Goal: Task Accomplishment & Management: Complete application form

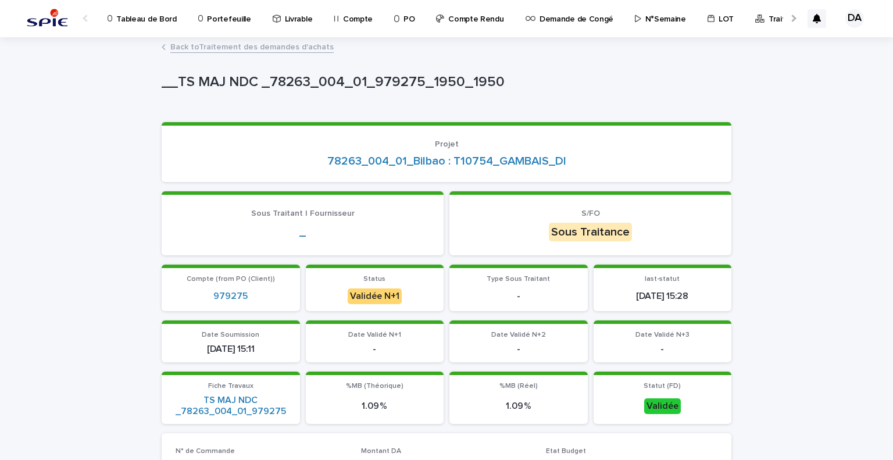
click at [151, 20] on p "Tableau de Bord" at bounding box center [146, 12] width 60 height 24
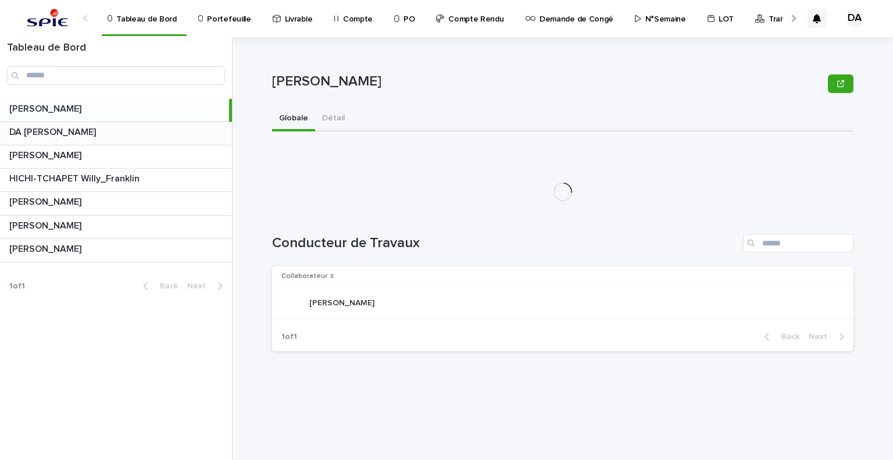
click at [140, 132] on p at bounding box center [118, 132] width 218 height 11
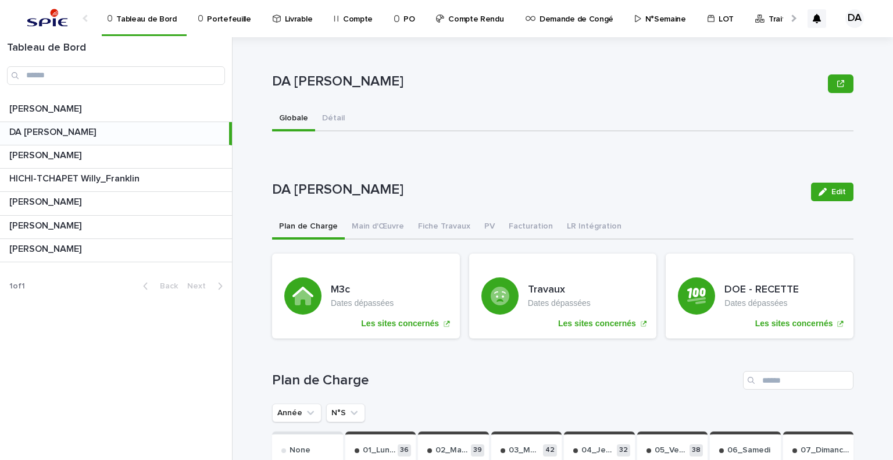
click at [386, 229] on button "Main d'Œuvre" at bounding box center [378, 227] width 66 height 24
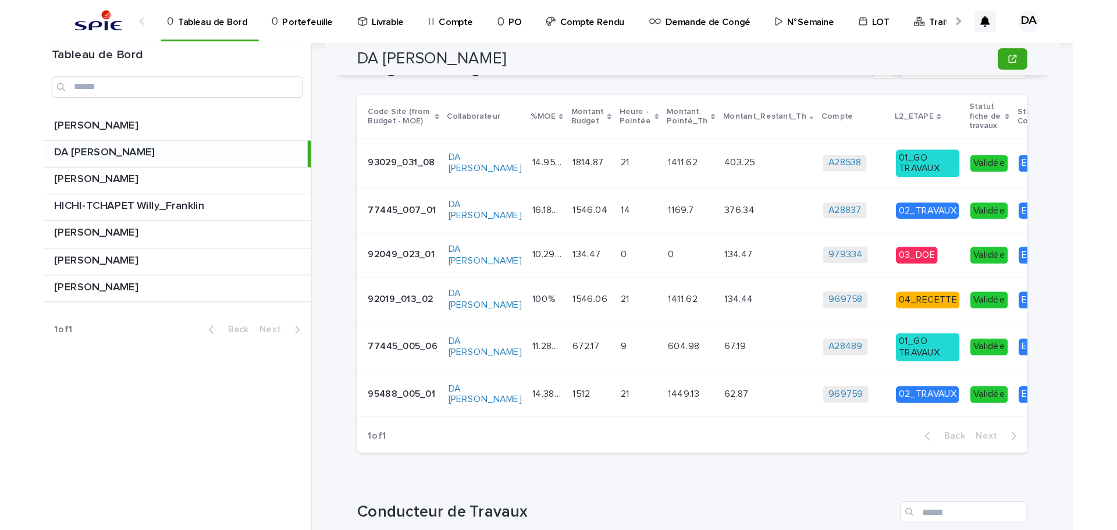
scroll to position [376, 0]
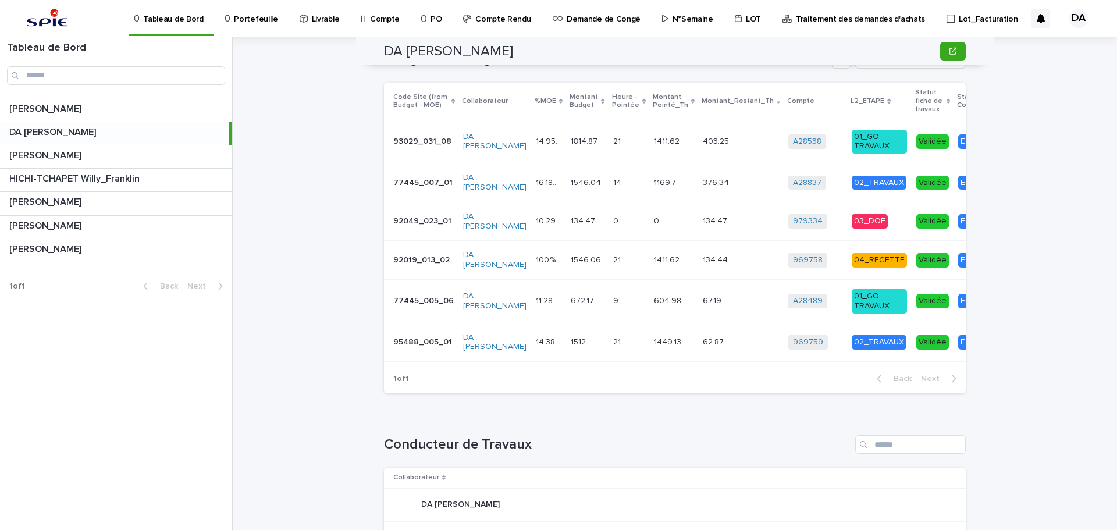
click at [250, 19] on p "Portefeuille" at bounding box center [256, 12] width 44 height 24
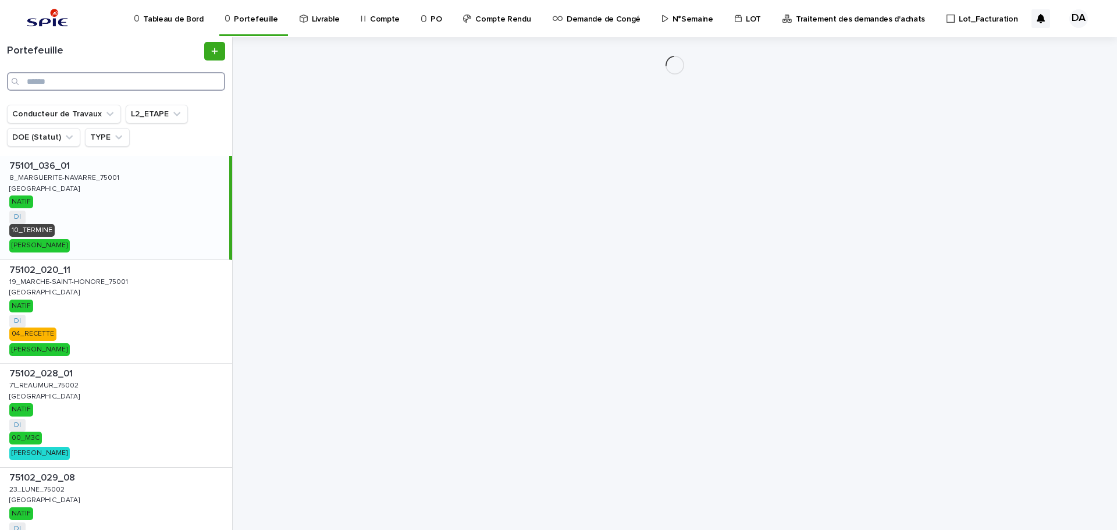
click at [173, 80] on input "Search" at bounding box center [116, 81] width 218 height 19
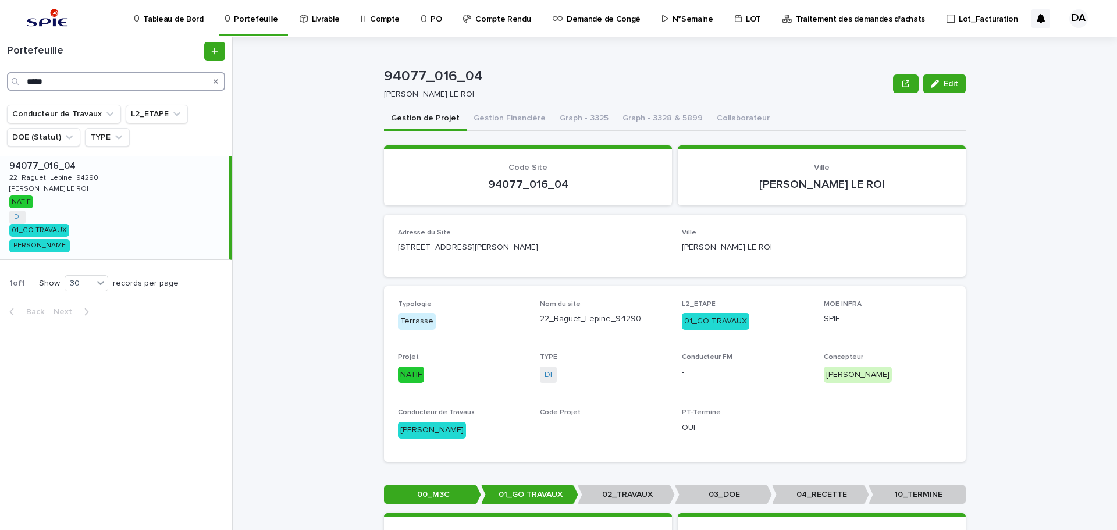
click at [106, 74] on input "*****" at bounding box center [116, 81] width 218 height 19
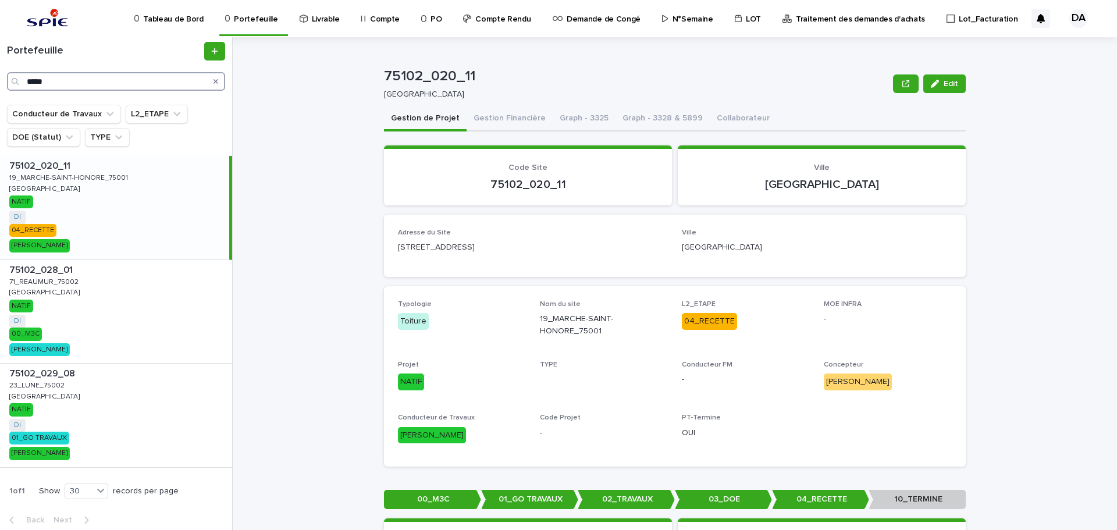
type input "*****"
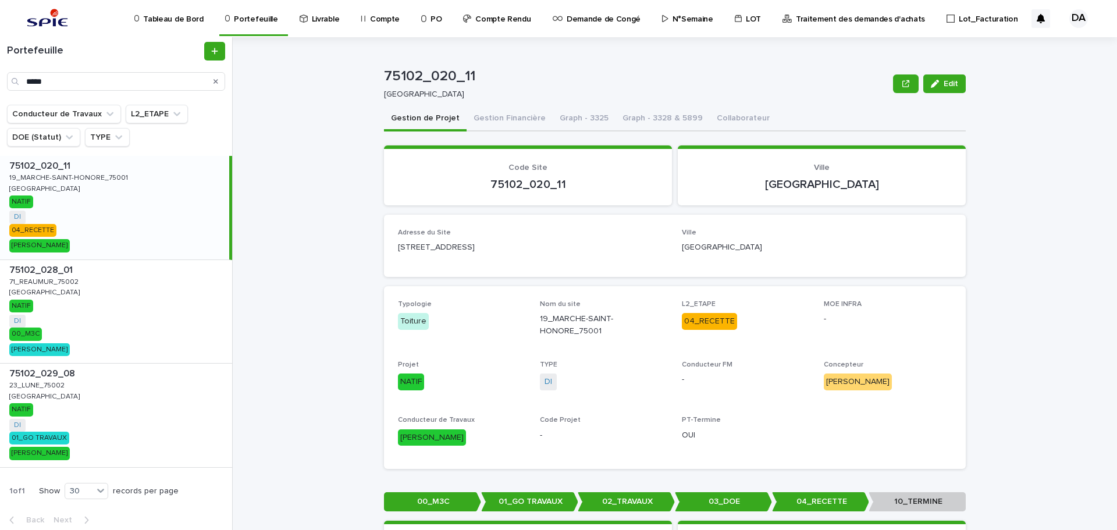
click at [181, 24] on link "Tableau de Bord" at bounding box center [171, 18] width 76 height 36
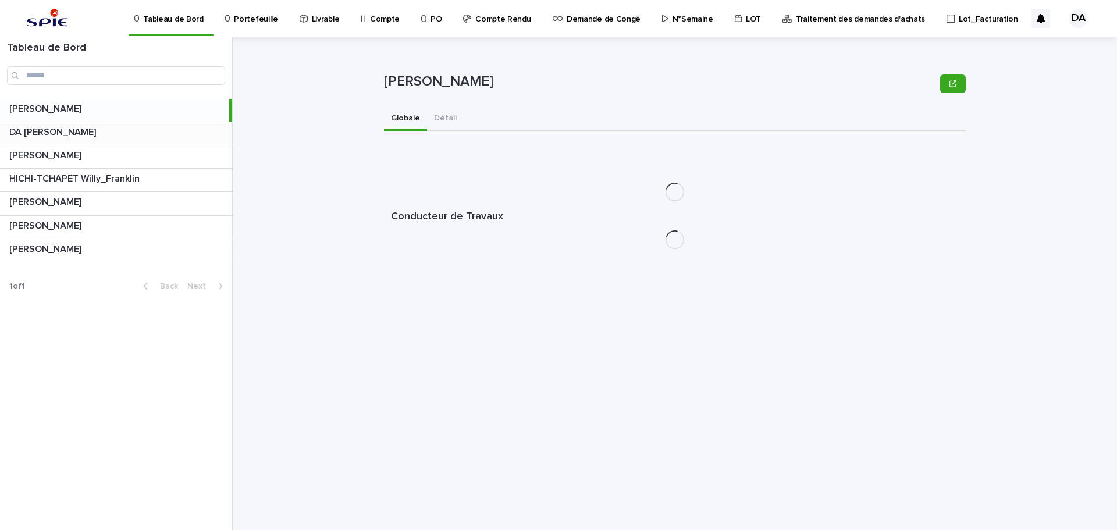
click at [181, 137] on p at bounding box center [118, 132] width 218 height 11
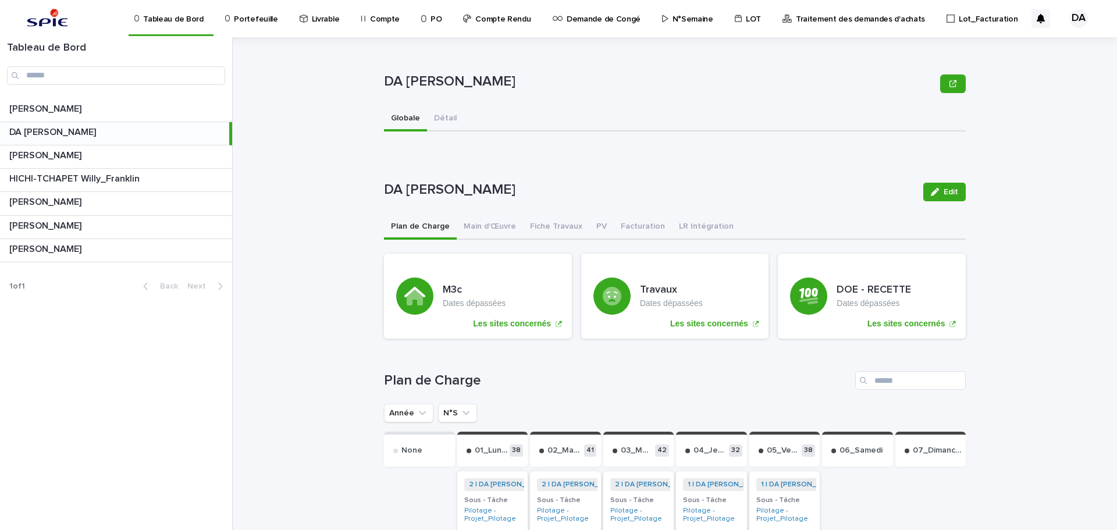
click at [252, 16] on p "Portefeuille" at bounding box center [256, 12] width 44 height 24
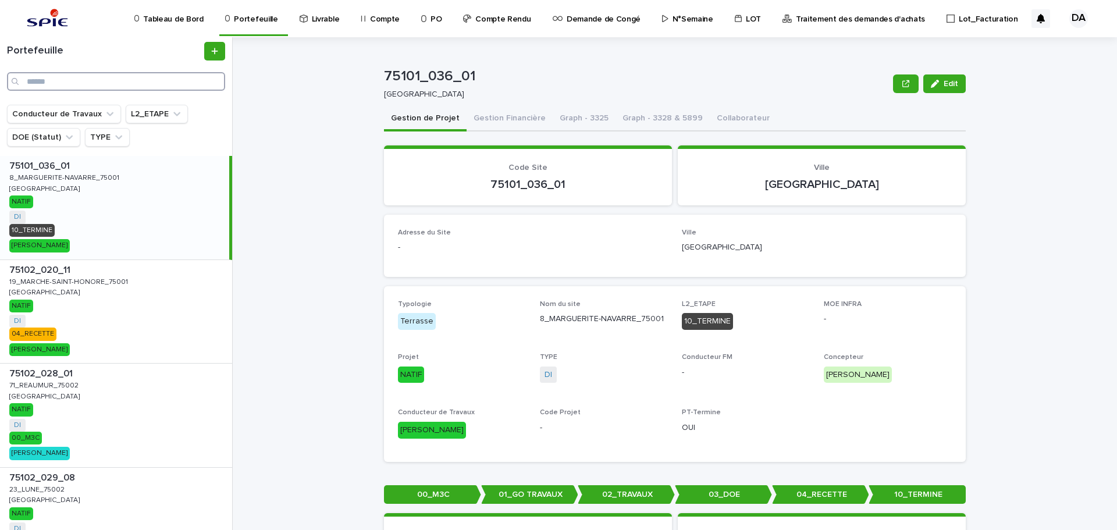
click at [115, 87] on input "Search" at bounding box center [116, 81] width 218 height 19
paste input "*********"
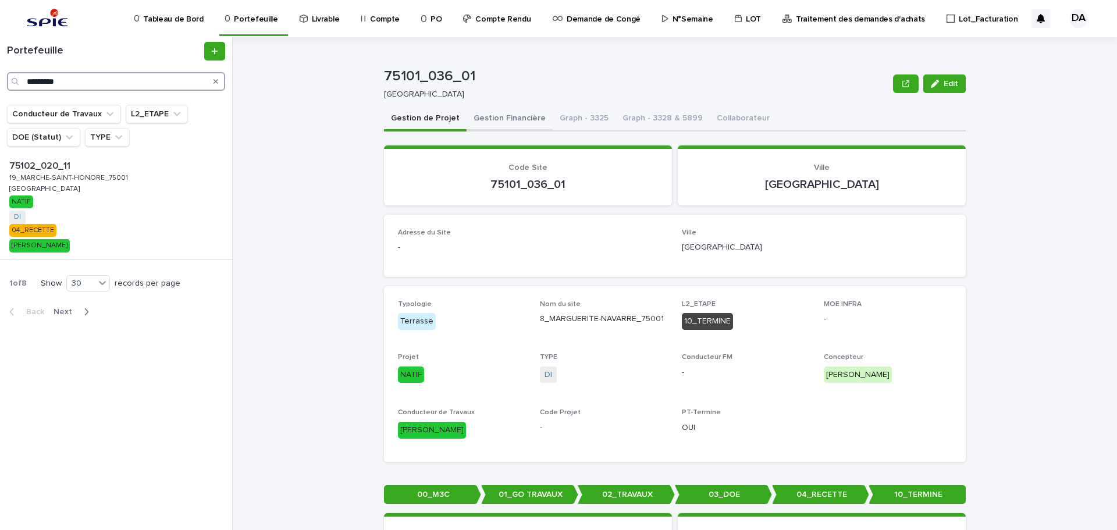
type input "*********"
click at [497, 118] on button "Gestion Financière" at bounding box center [509, 119] width 86 height 24
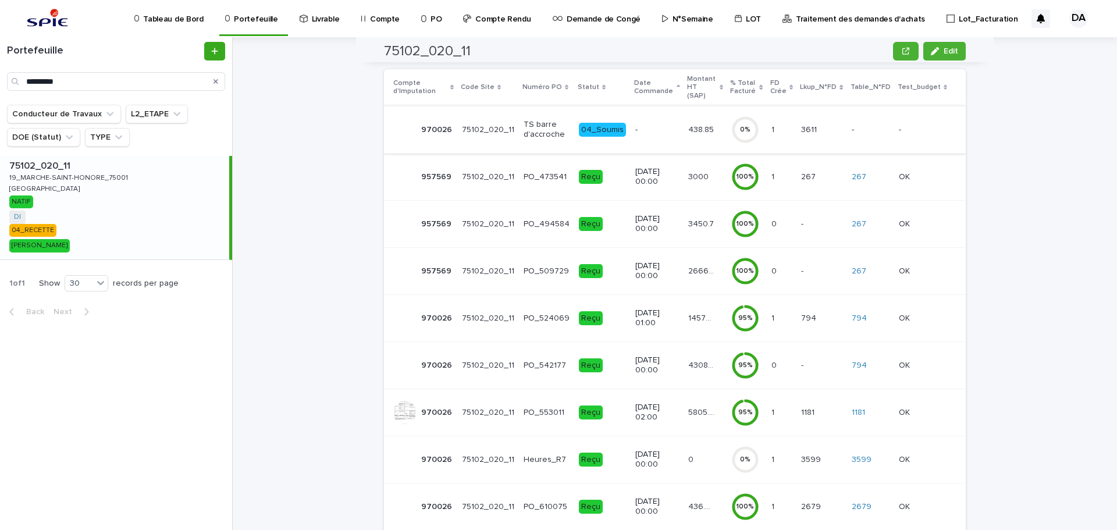
scroll to position [272, 0]
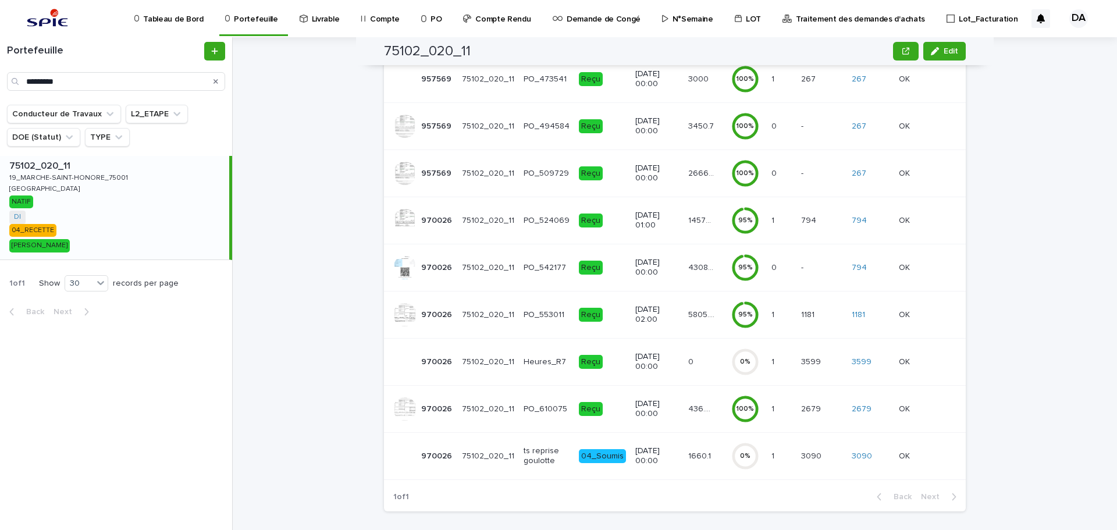
click at [695, 449] on p "1660.1" at bounding box center [700, 455] width 25 height 12
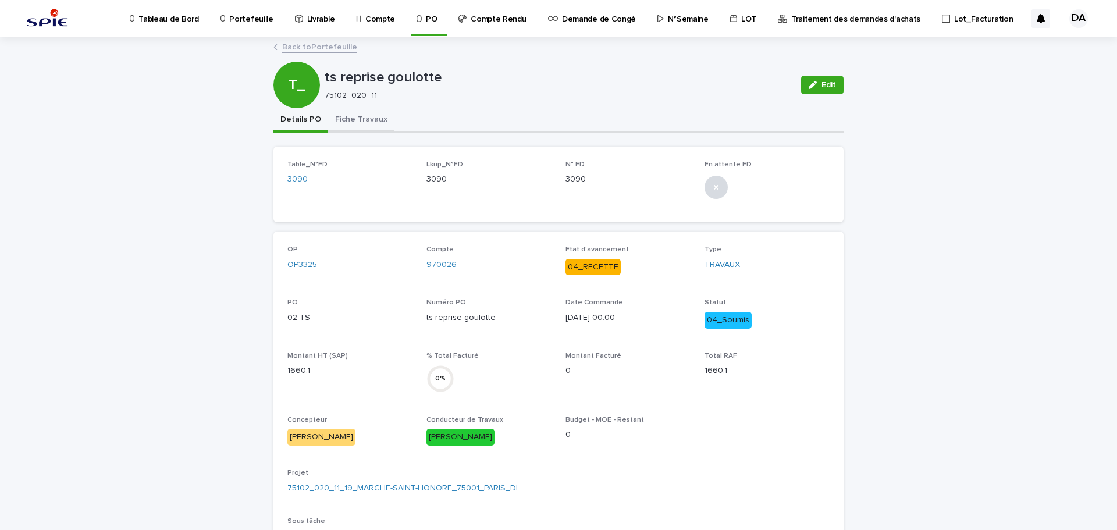
click at [349, 120] on button "Fiche Travaux" at bounding box center [361, 120] width 66 height 24
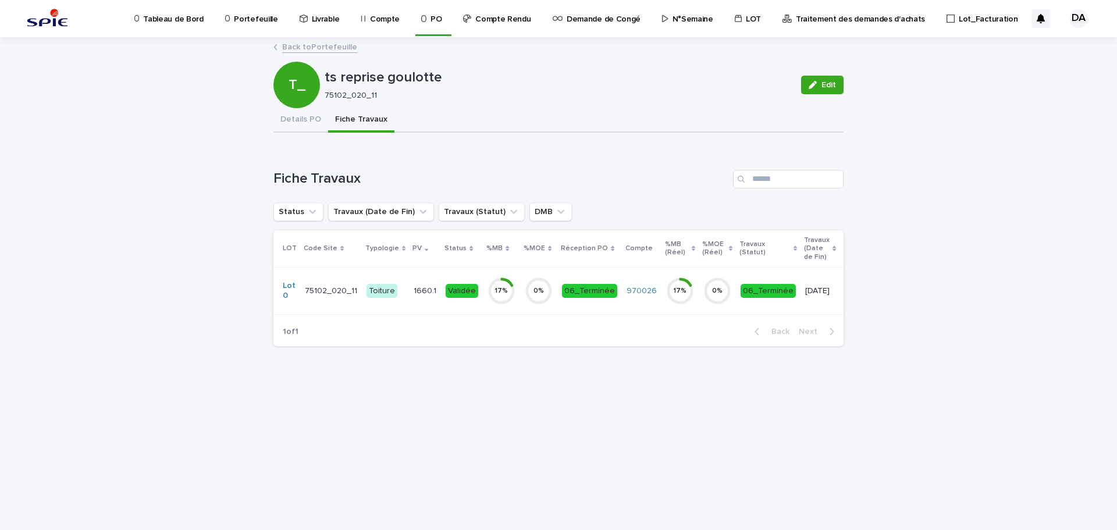
click at [520, 301] on td "0 %" at bounding box center [538, 290] width 37 height 47
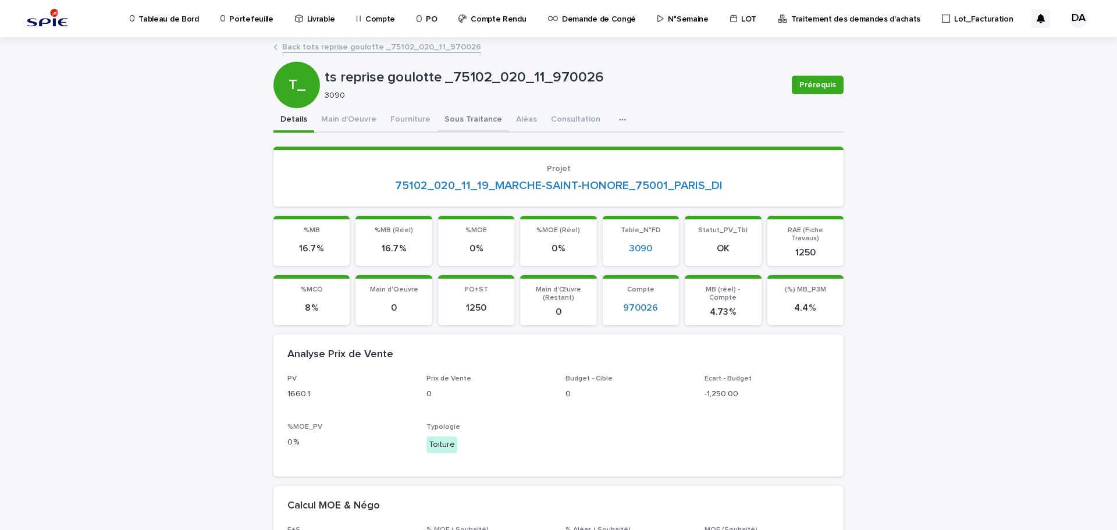
click at [455, 127] on button "Sous Traitance" at bounding box center [473, 120] width 72 height 24
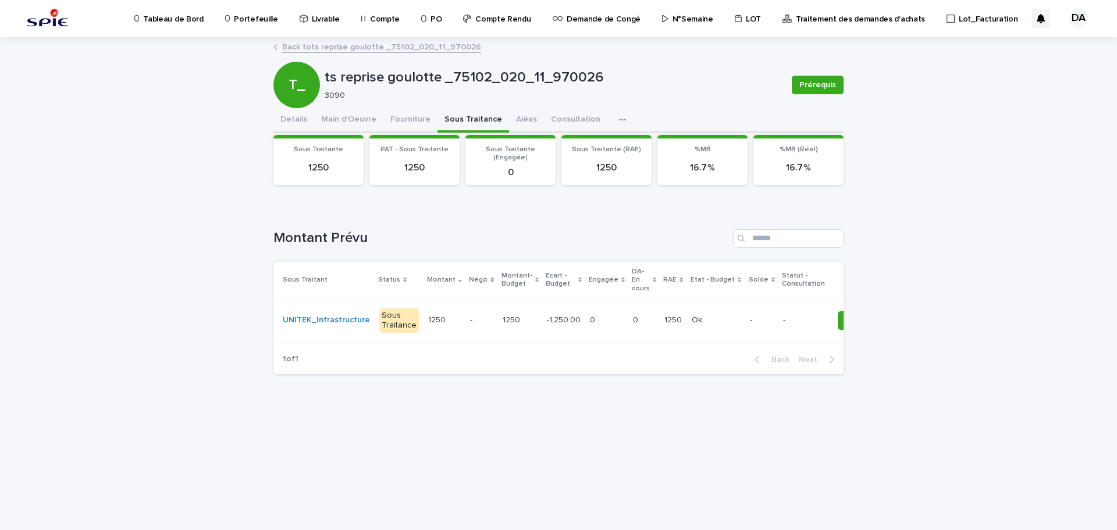
click at [628, 326] on td "0 0" at bounding box center [643, 320] width 31 height 44
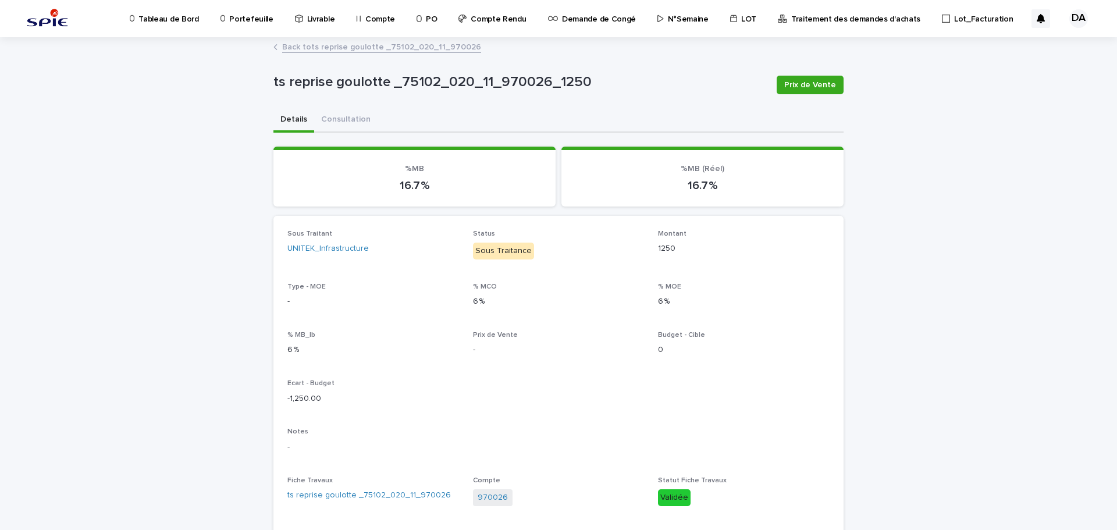
click at [254, 22] on p "Portefeuille" at bounding box center [251, 12] width 44 height 24
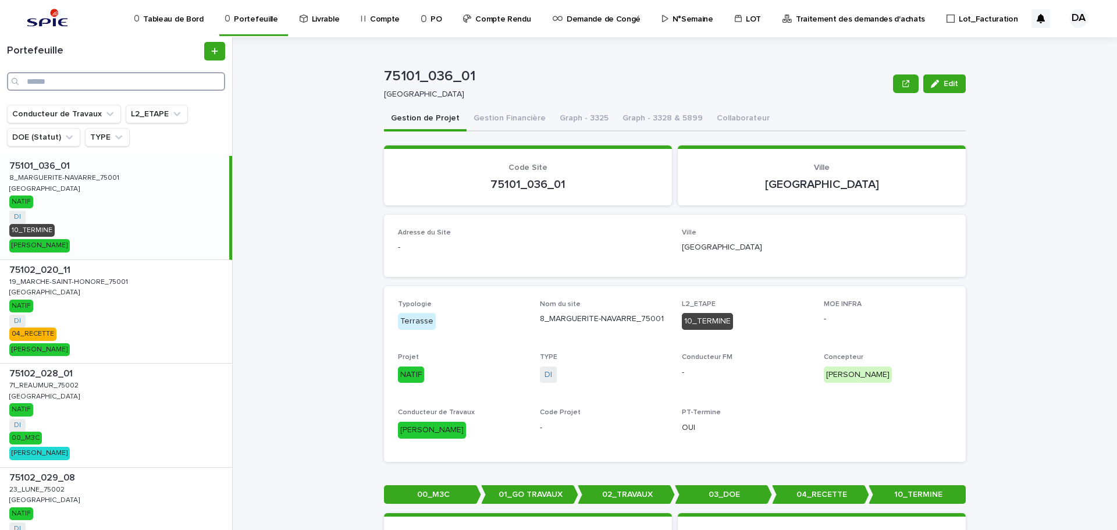
click at [152, 74] on input "Search" at bounding box center [116, 81] width 218 height 19
type input "*****"
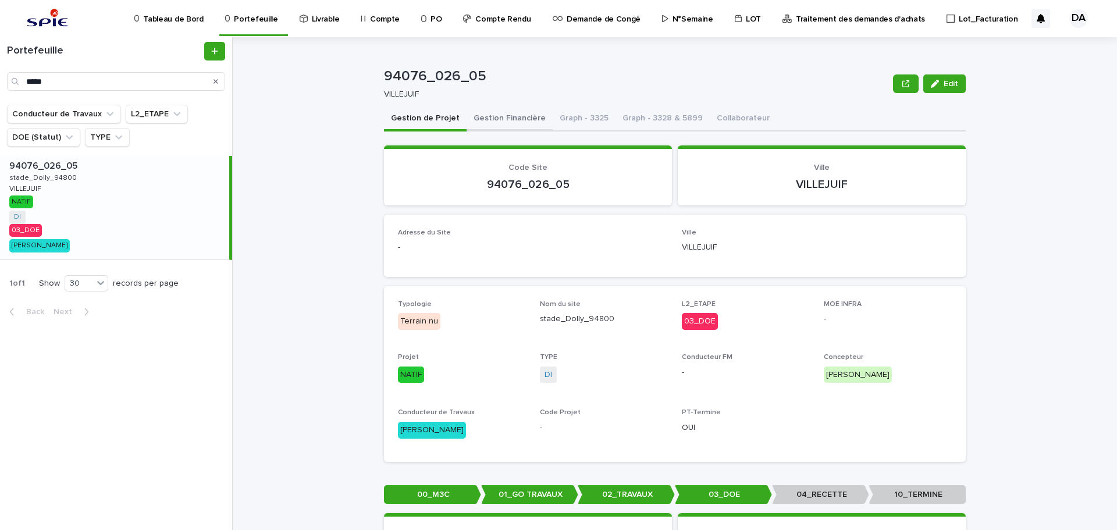
click at [503, 125] on button "Gestion Financière" at bounding box center [509, 119] width 86 height 24
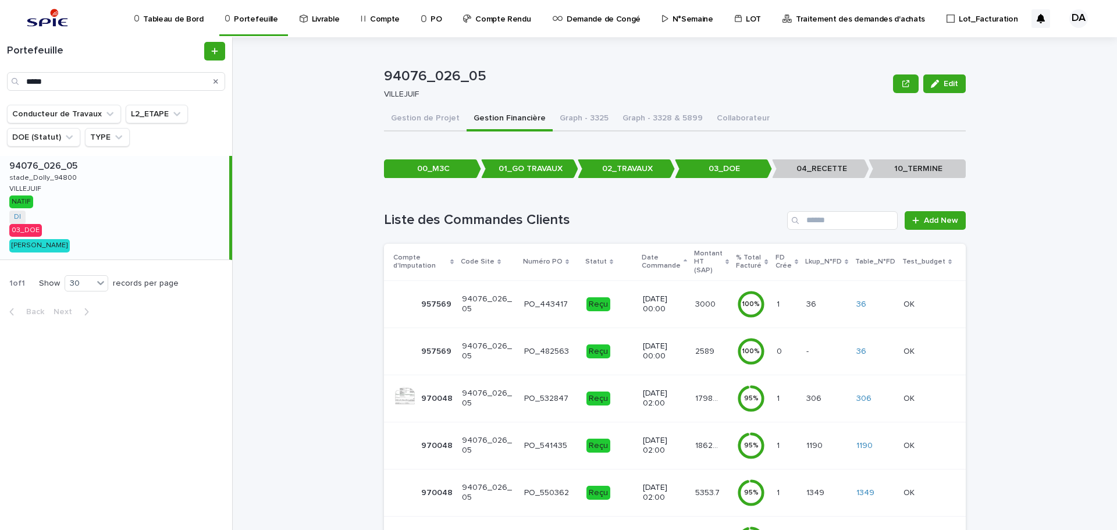
scroll to position [225, 0]
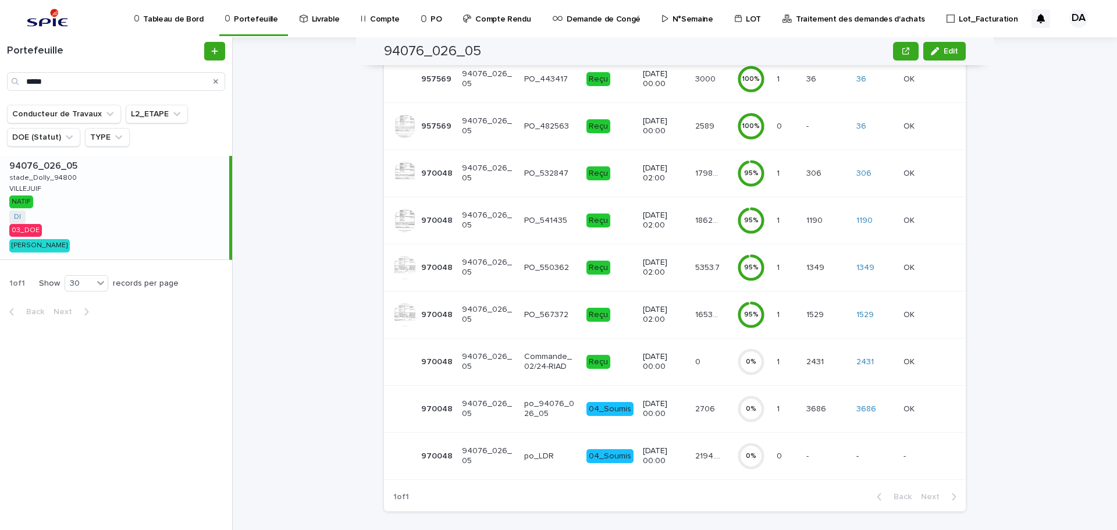
click at [704, 449] on p "2194.23" at bounding box center [709, 455] width 28 height 12
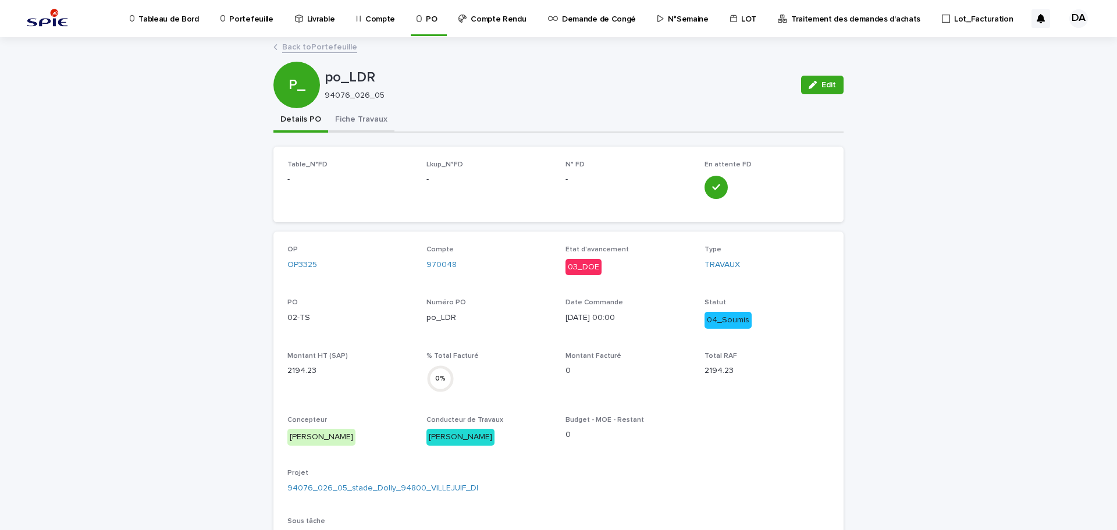
click at [342, 120] on button "Fiche Travaux" at bounding box center [361, 120] width 66 height 24
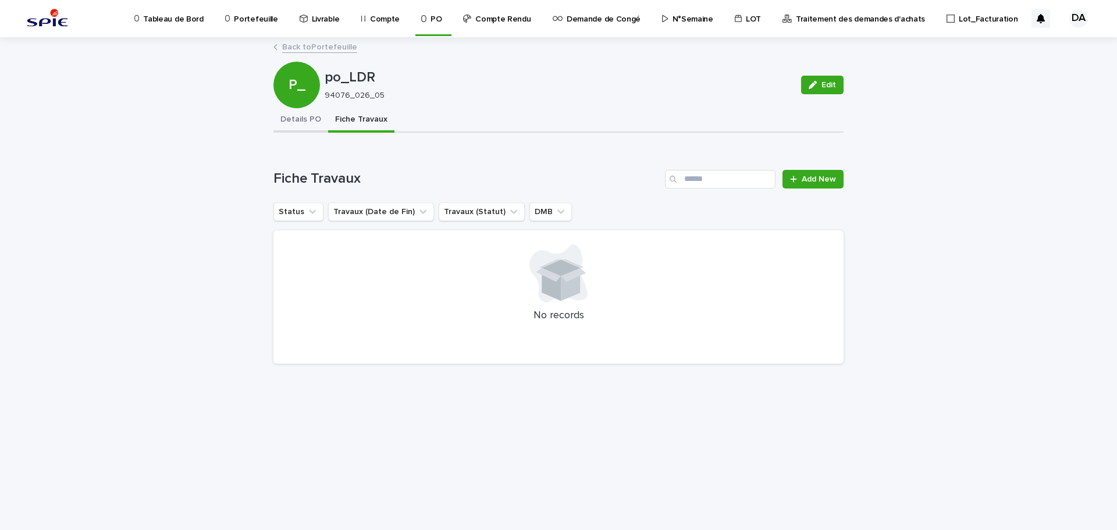
click at [301, 116] on button "Details PO" at bounding box center [300, 120] width 55 height 24
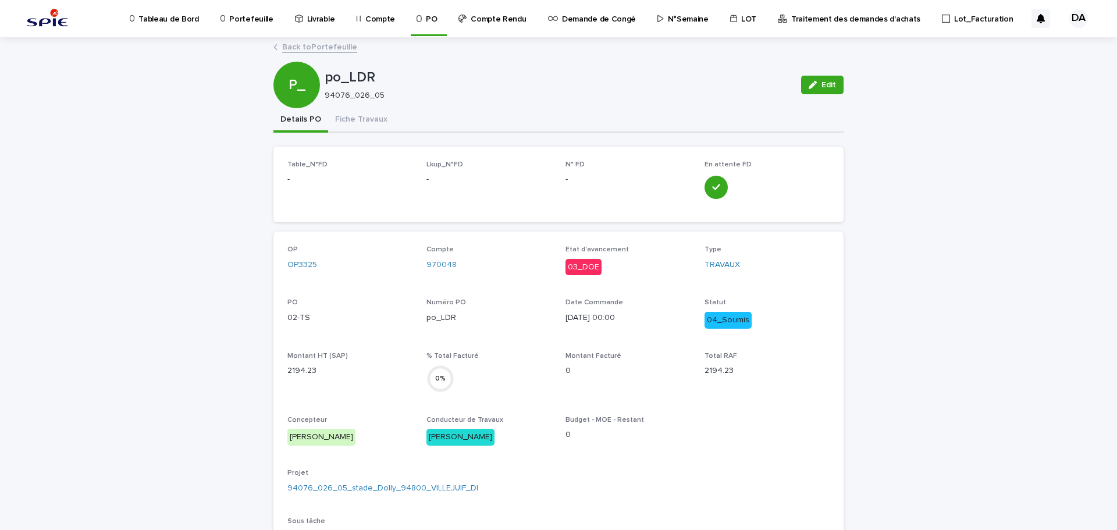
click at [257, 16] on p "Portefeuille" at bounding box center [251, 12] width 44 height 24
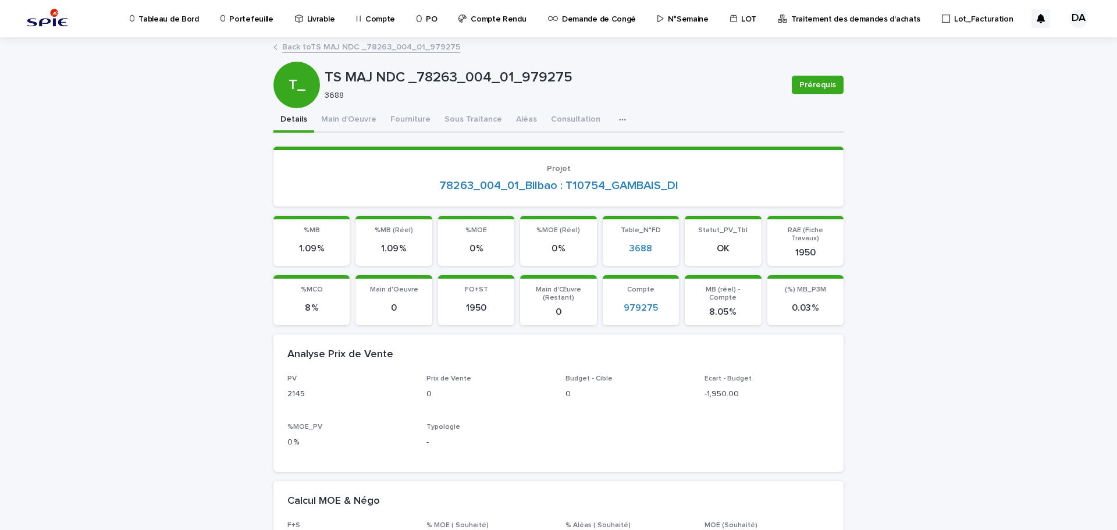
click at [674, 19] on p "N°Semaine" at bounding box center [688, 12] width 41 height 24
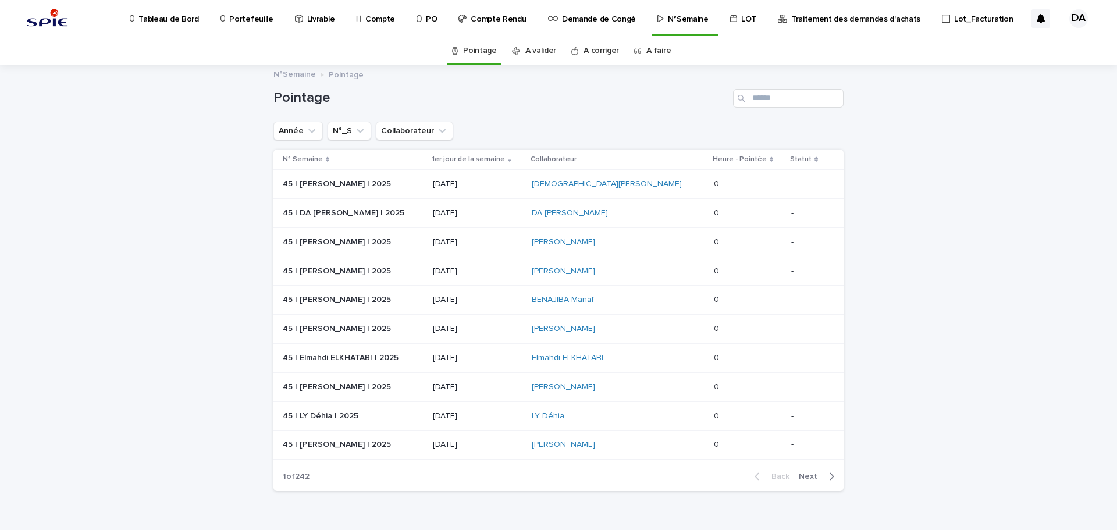
click at [658, 52] on link "A faire" at bounding box center [658, 50] width 24 height 27
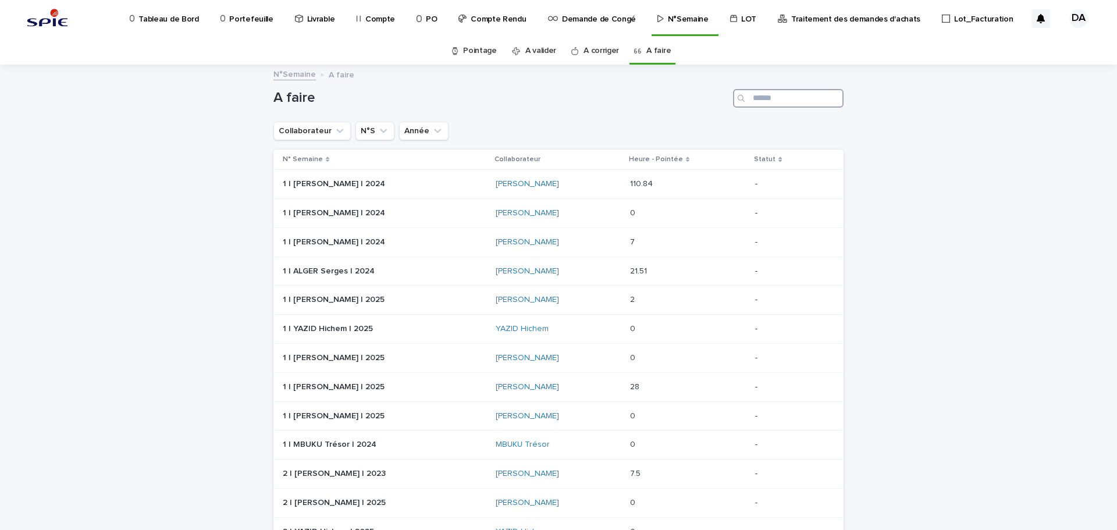
click at [748, 104] on input "Search" at bounding box center [788, 98] width 110 height 19
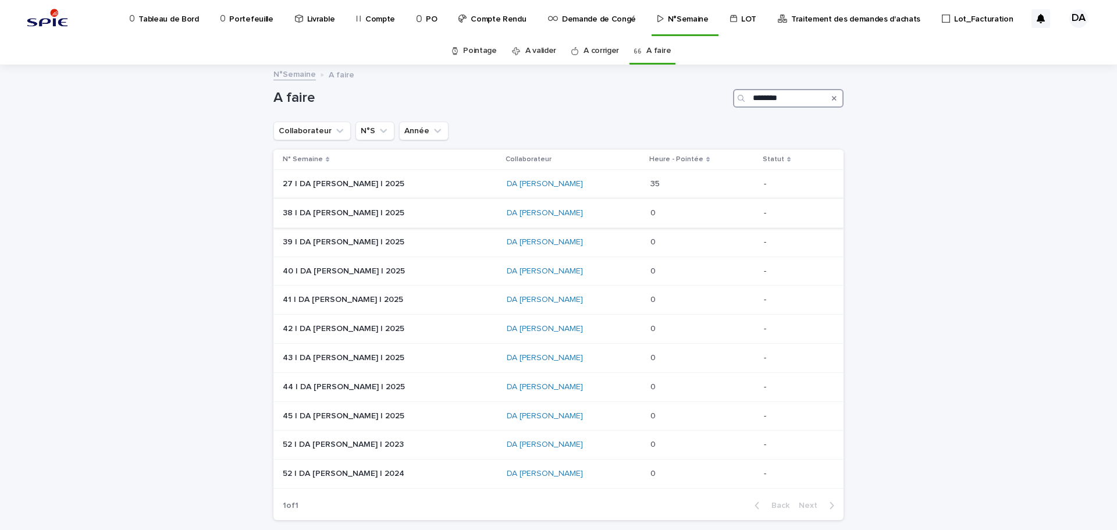
type input "********"
click at [695, 211] on p at bounding box center [701, 213] width 102 height 10
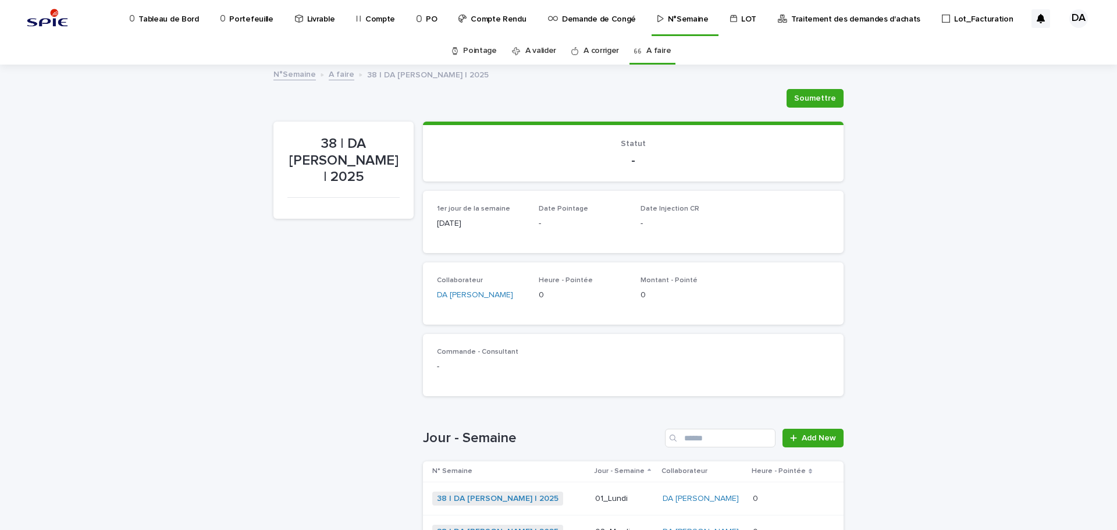
scroll to position [233, 0]
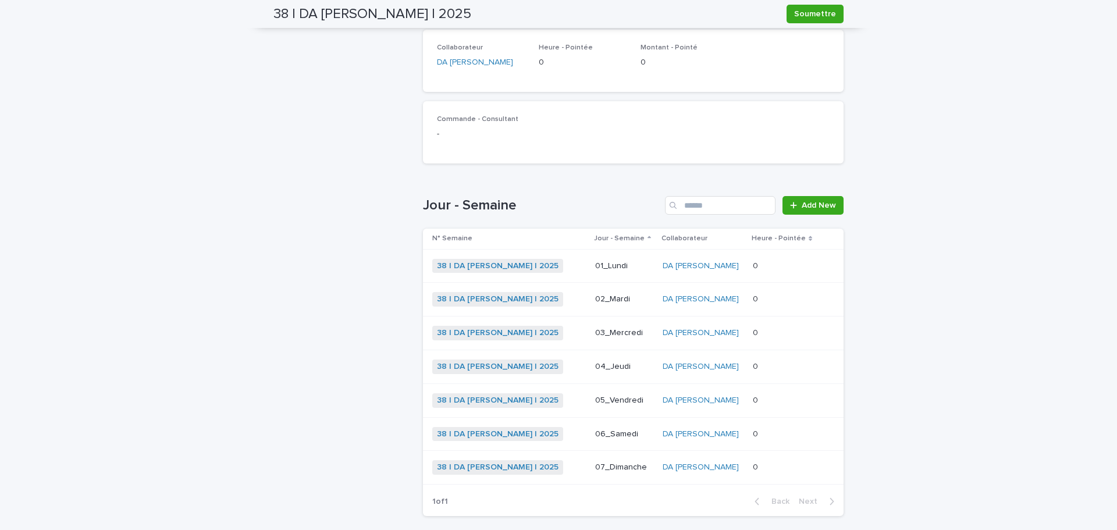
click at [1028, 229] on div "Loading... Saving… Loading... Saving… 38 | DA [PERSON_NAME] | 2025 [PERSON_NAME…" at bounding box center [558, 208] width 1117 height 750
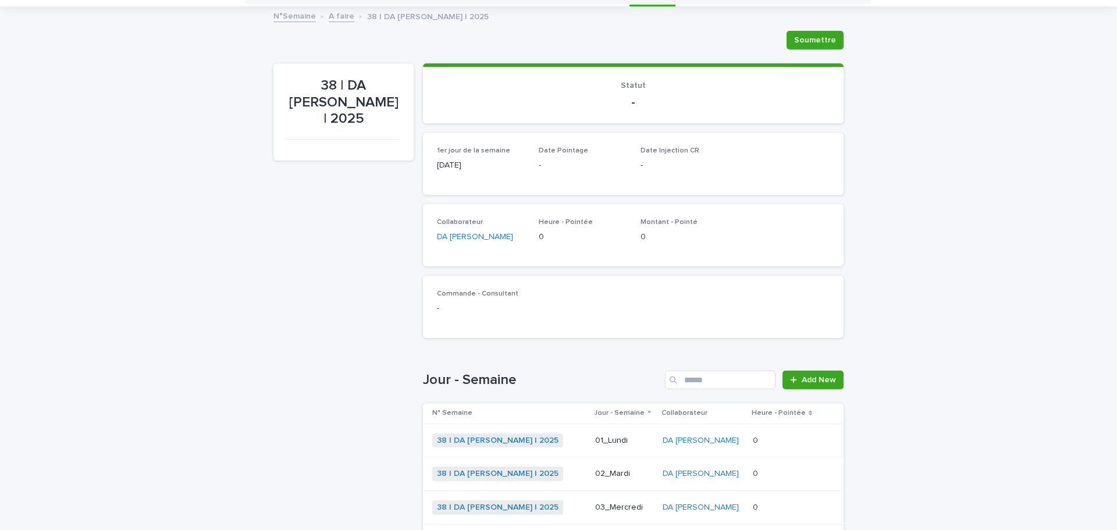
scroll to position [0, 0]
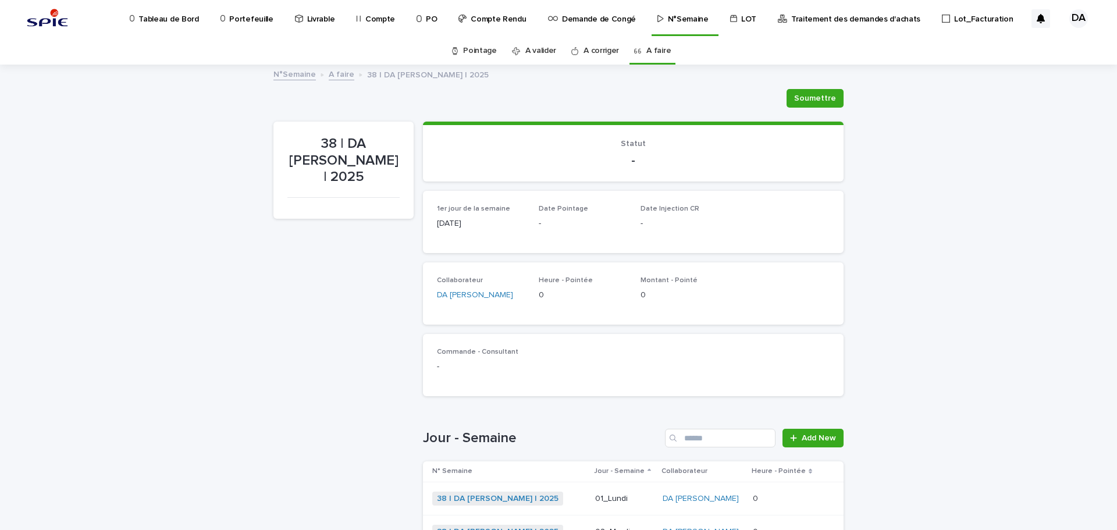
click at [230, 16] on p "Portefeuille" at bounding box center [251, 12] width 44 height 24
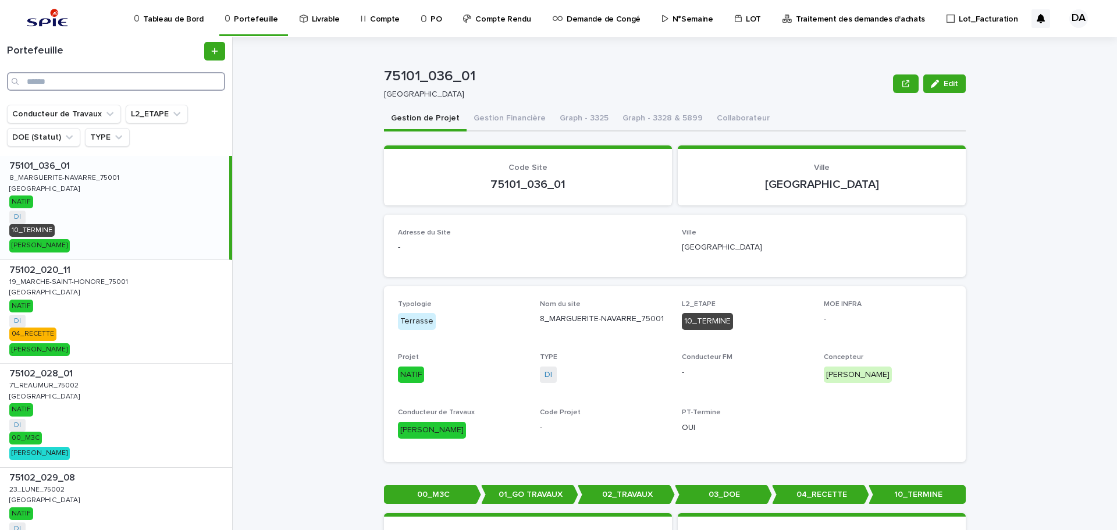
click at [142, 82] on input "Search" at bounding box center [116, 81] width 218 height 19
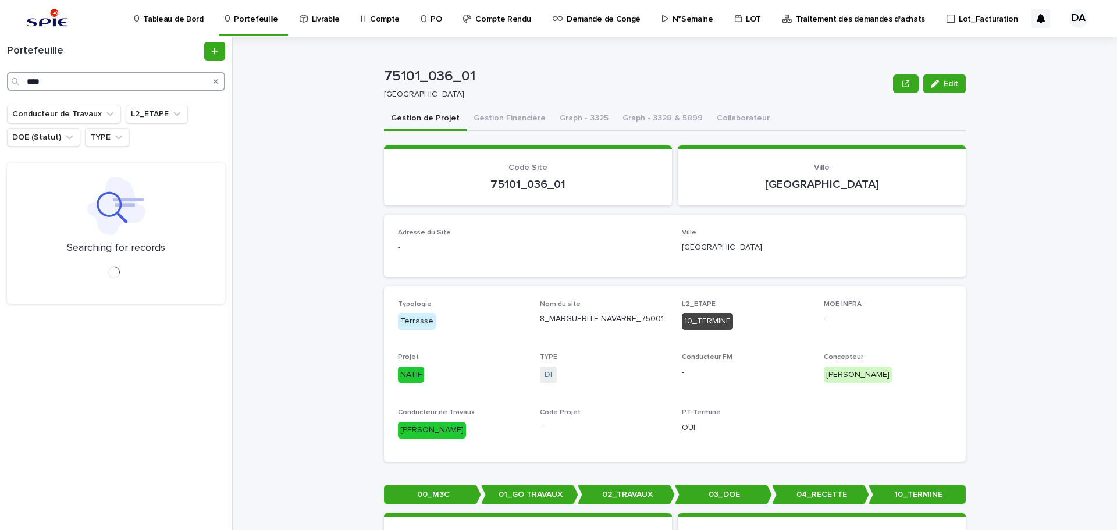
type input "****"
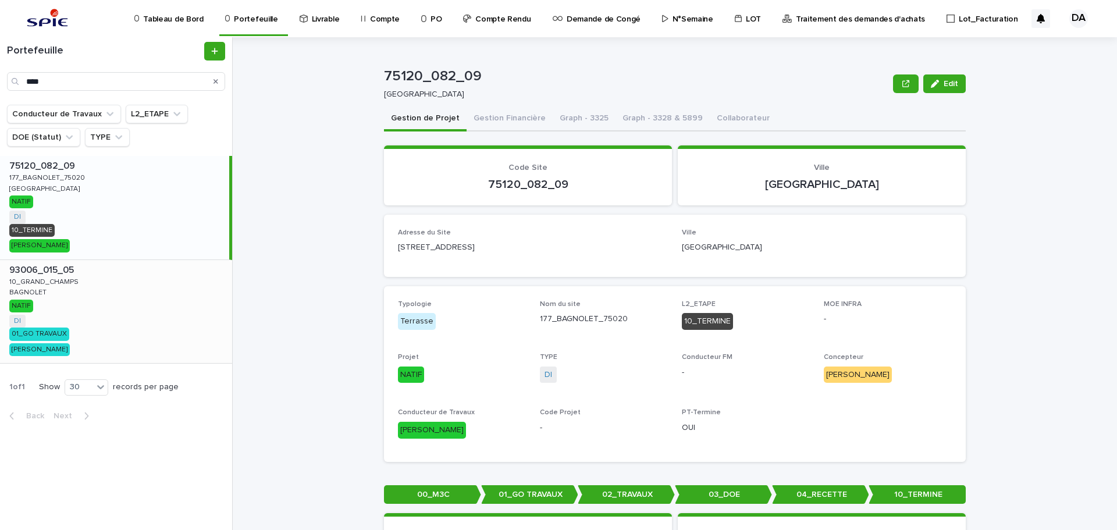
click at [165, 305] on div "93006_015_05 93006_015_05 10_GRAND_CHAMPS 10_GRAND_CHAMPS BAGNOLET BAGNOLET NAT…" at bounding box center [116, 312] width 232 height 104
click at [451, 73] on p "75120_082_09" at bounding box center [636, 76] width 504 height 17
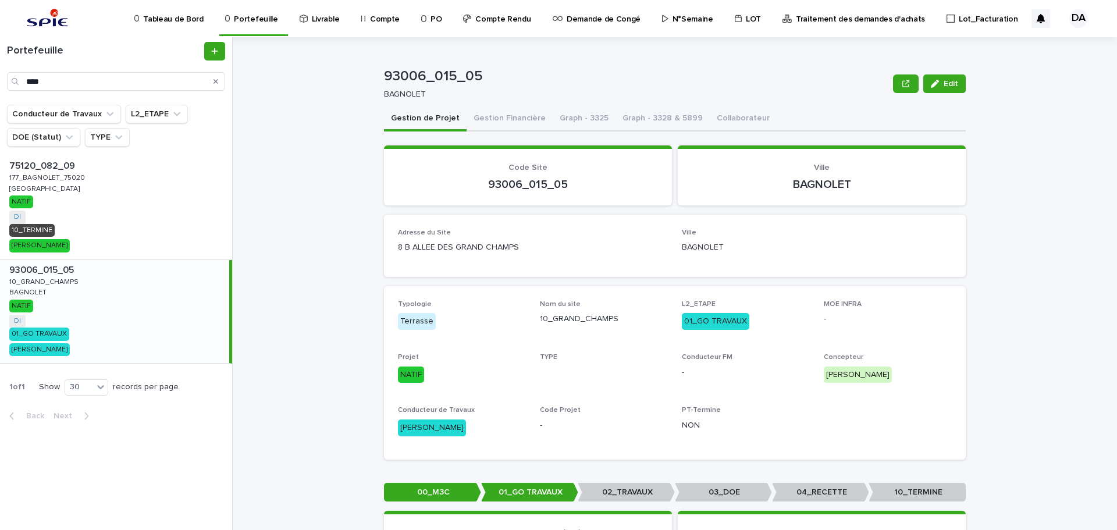
click at [450, 73] on p "93006_015_05" at bounding box center [636, 76] width 504 height 17
copy p "93006_015_05"
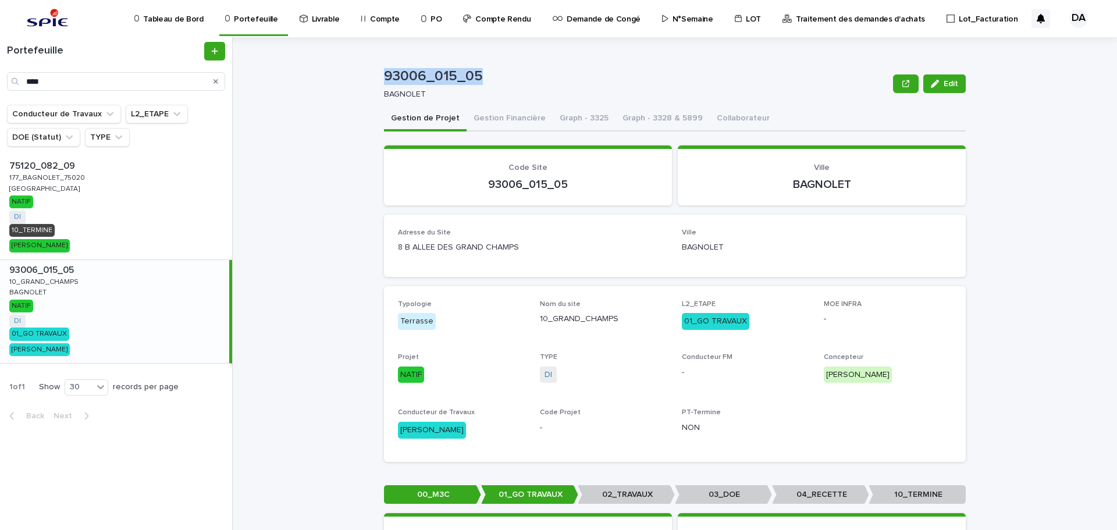
click at [672, 19] on p "N°Semaine" at bounding box center [692, 12] width 41 height 24
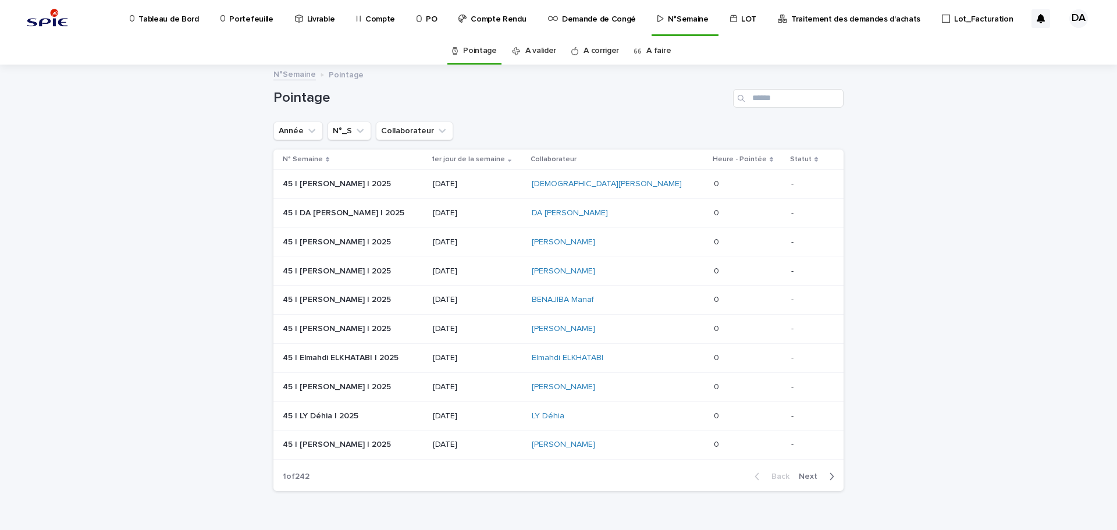
click at [646, 52] on link "A faire" at bounding box center [658, 50] width 24 height 27
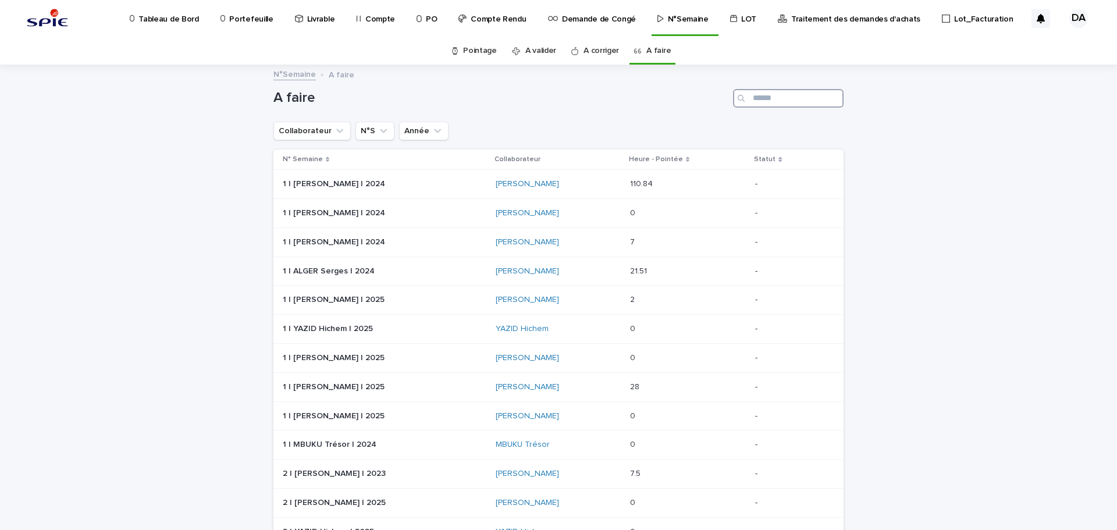
click at [771, 96] on input "Search" at bounding box center [788, 98] width 110 height 19
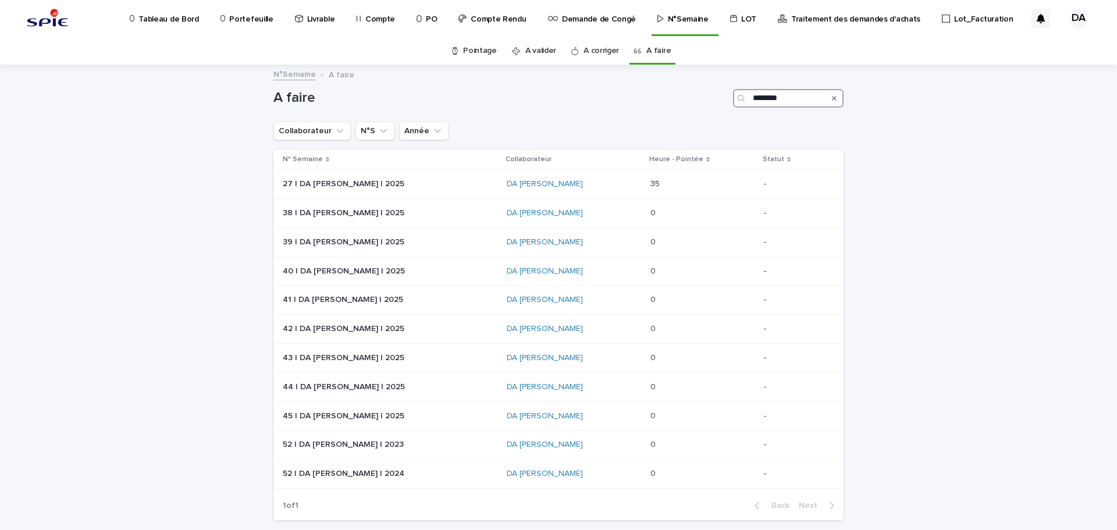
type input "********"
click at [973, 146] on div "Loading... Saving… Loading... Saving… A faire ******** Collaborateur N°S Année …" at bounding box center [558, 327] width 1117 height 522
click at [686, 216] on p at bounding box center [701, 213] width 102 height 10
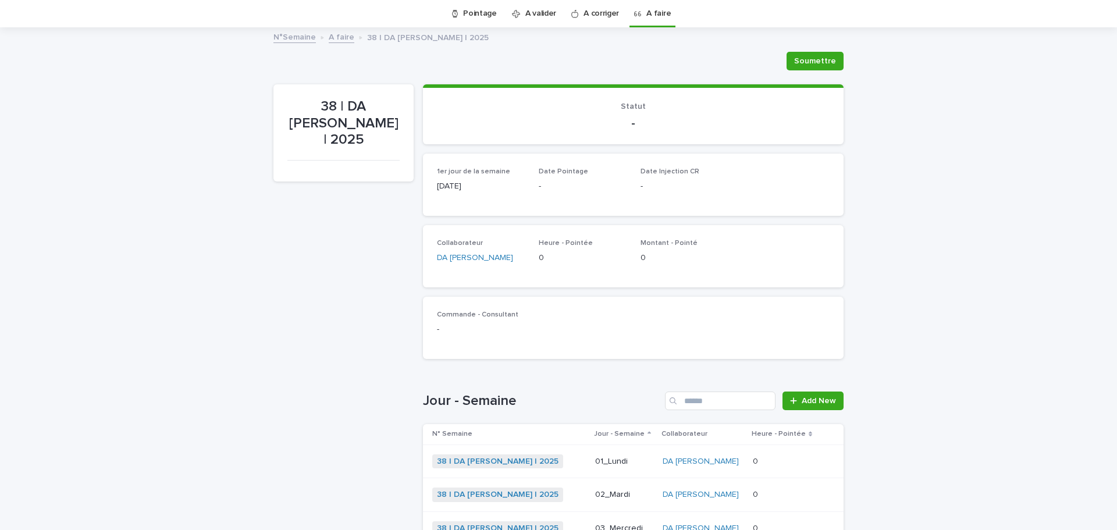
scroll to position [270, 0]
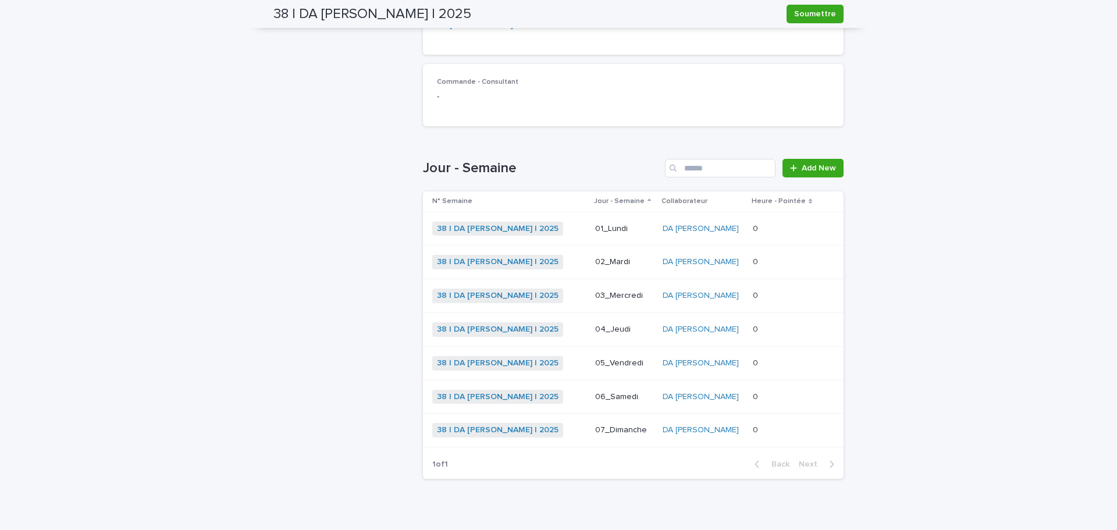
click at [802, 229] on p at bounding box center [783, 229] width 62 height 10
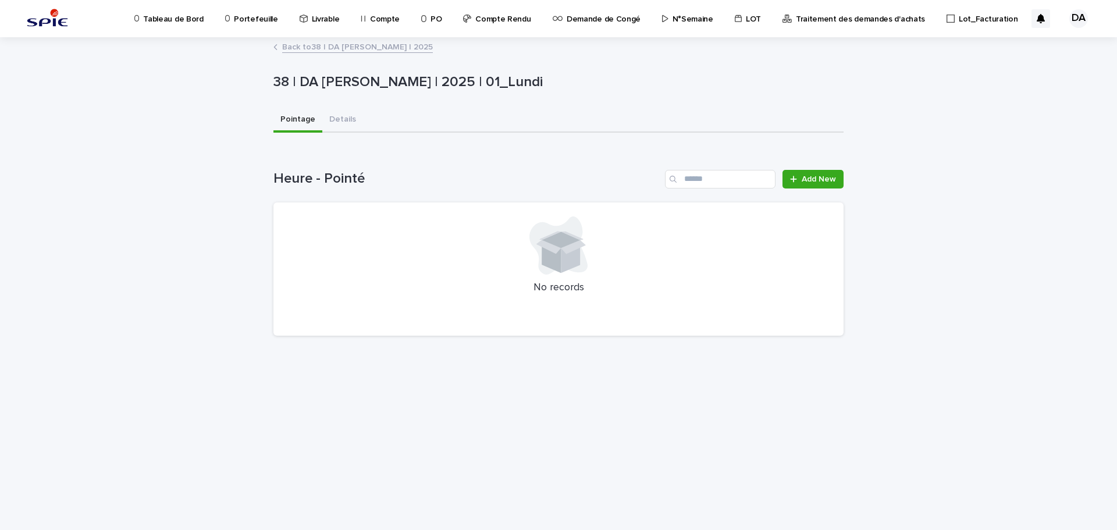
click at [857, 197] on div "Loading... Saving… Loading... Saving… 38 | DA [PERSON_NAME] | 2025 | 01_Lundi 3…" at bounding box center [558, 283] width 1117 height 491
click at [831, 183] on span "Add New" at bounding box center [818, 179] width 34 height 8
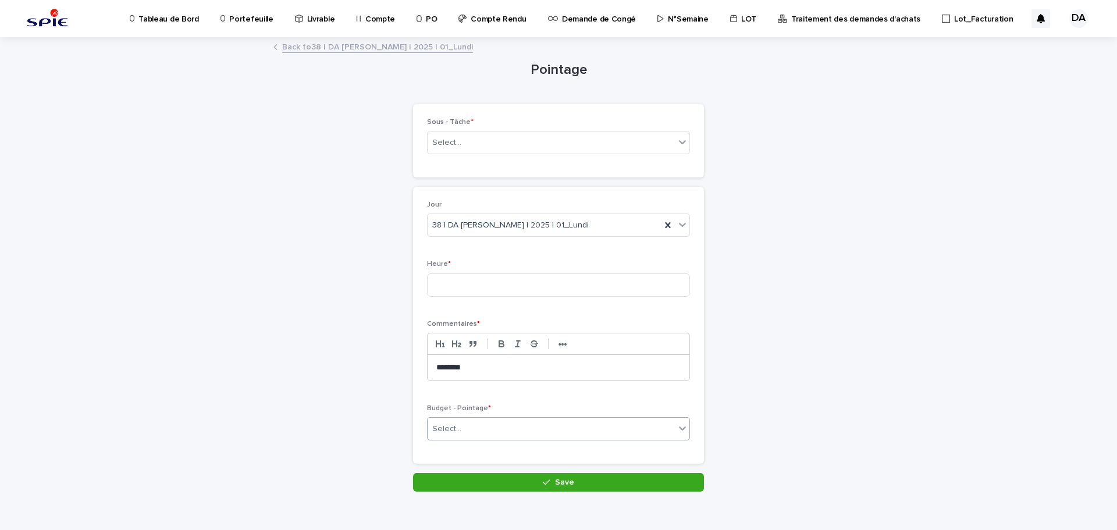
click at [465, 431] on div "Select..." at bounding box center [550, 428] width 247 height 19
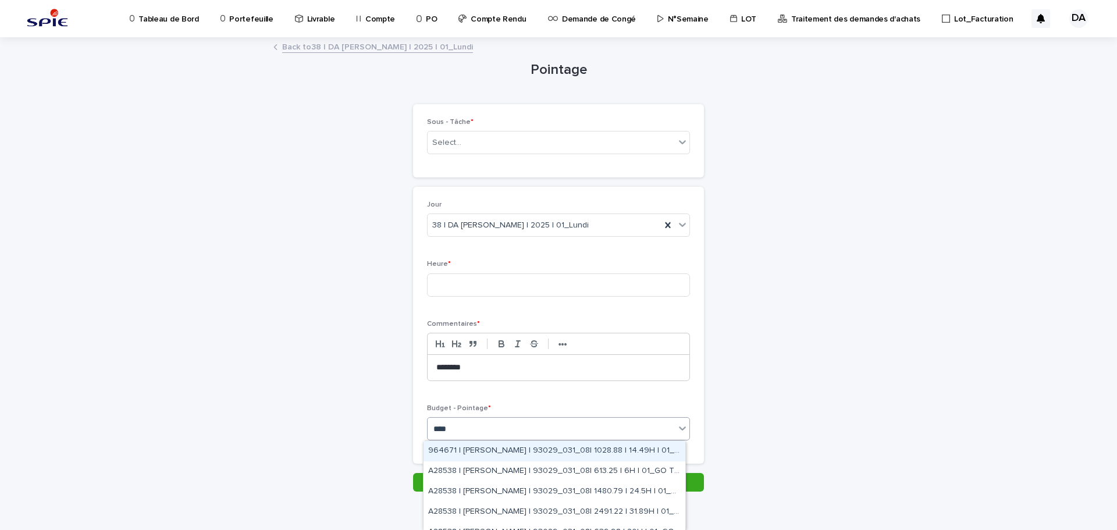
type input "*****"
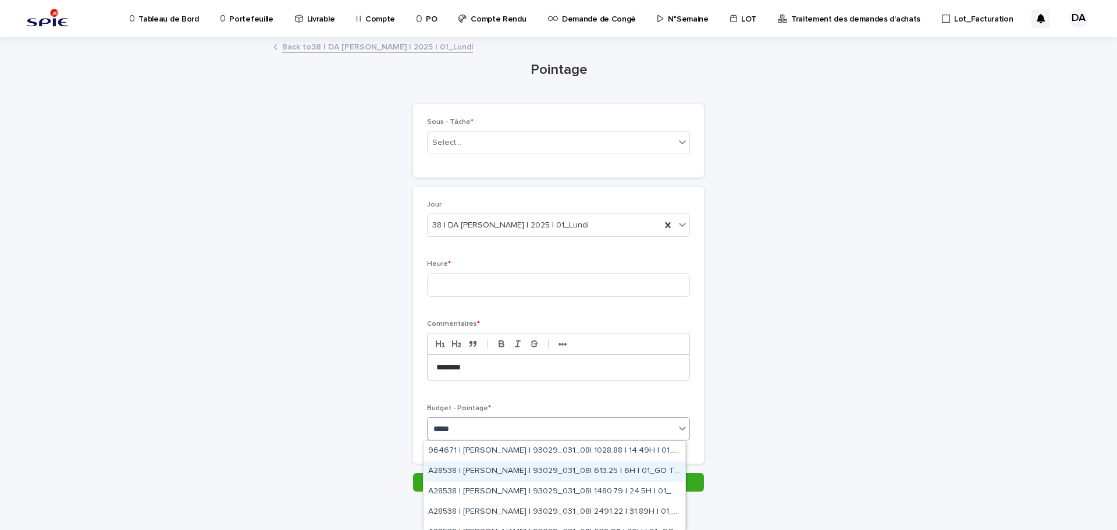
drag, startPoint x: 493, startPoint y: 461, endPoint x: 477, endPoint y: 418, distance: 45.3
click at [501, 465] on div "A28538 | [PERSON_NAME] | 93029_031_08| 613.25 | 6H | 01_GO TRAVAUX" at bounding box center [554, 471] width 262 height 20
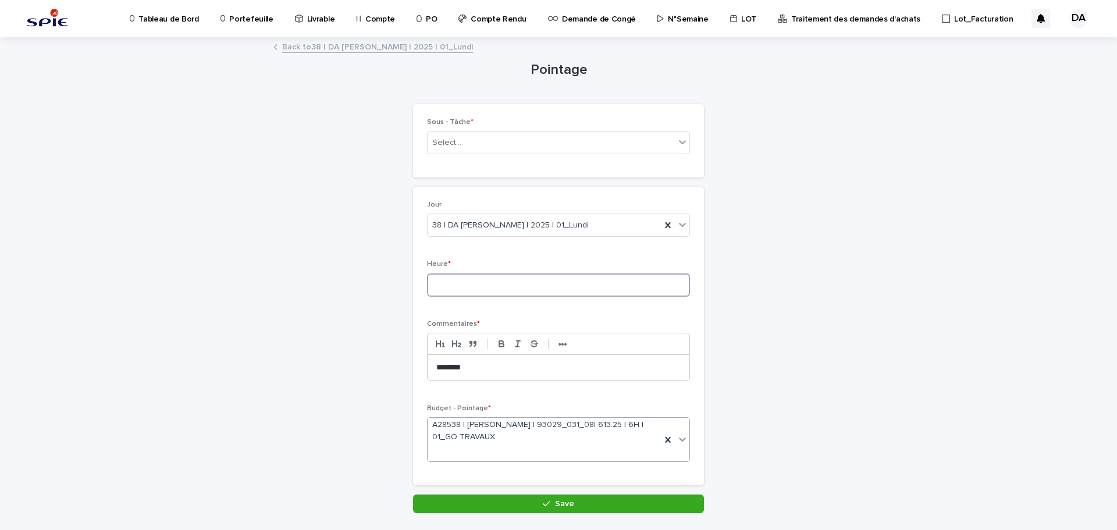
click at [451, 285] on input at bounding box center [558, 284] width 263 height 23
type input "*"
click at [455, 137] on div "Select..." at bounding box center [446, 143] width 29 height 12
type input "****"
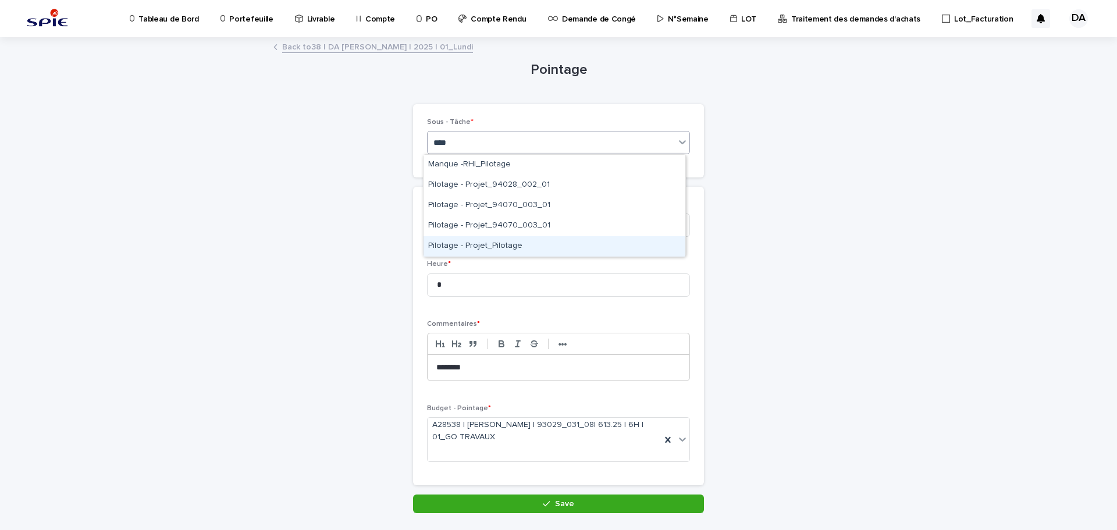
click at [458, 250] on div "Pilotage - Projet_Pilotage" at bounding box center [554, 246] width 262 height 20
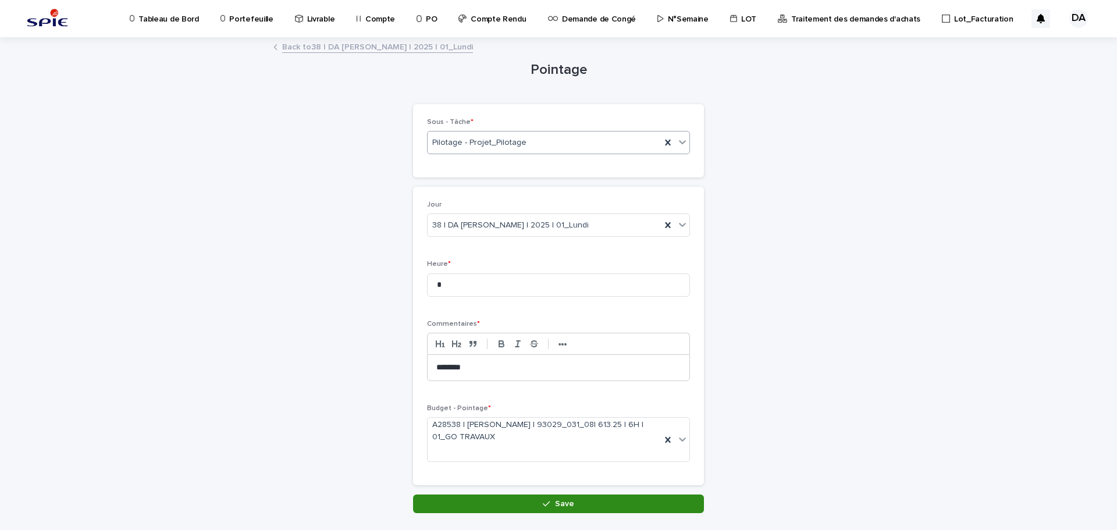
click at [521, 510] on button "Save" at bounding box center [558, 503] width 291 height 19
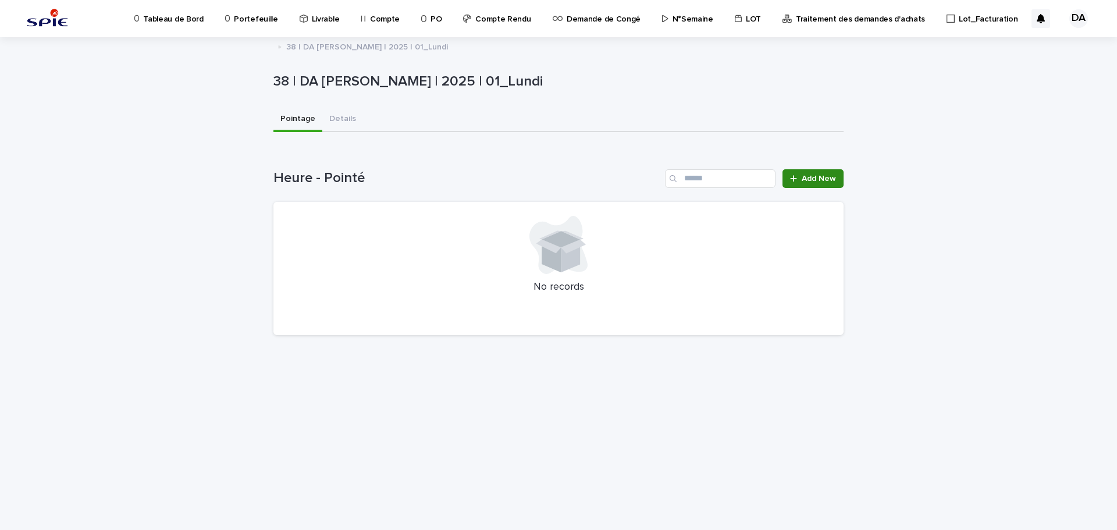
click at [825, 180] on span "Add New" at bounding box center [818, 178] width 34 height 8
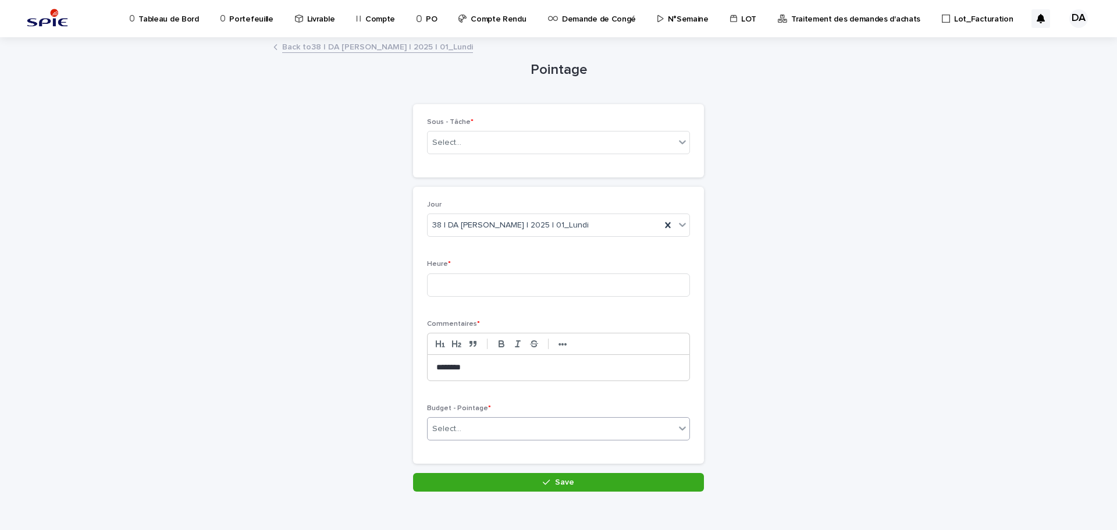
click at [438, 431] on div "Select..." at bounding box center [446, 429] width 29 height 12
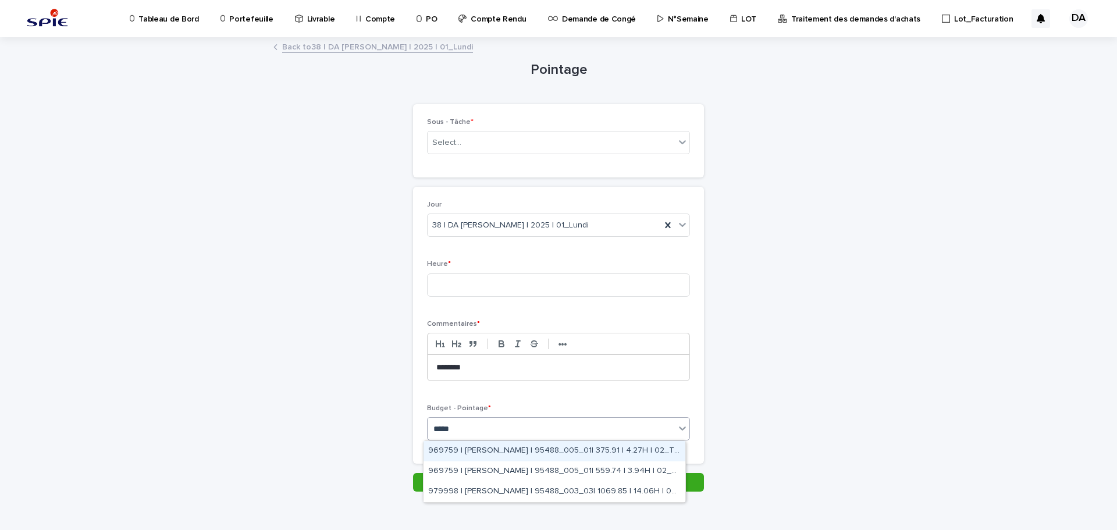
type input "*****"
click at [830, 355] on div "Pointage Loading... Saving… Loading... Saving… Loading... Saving… Loading... Sa…" at bounding box center [558, 265] width 570 height 454
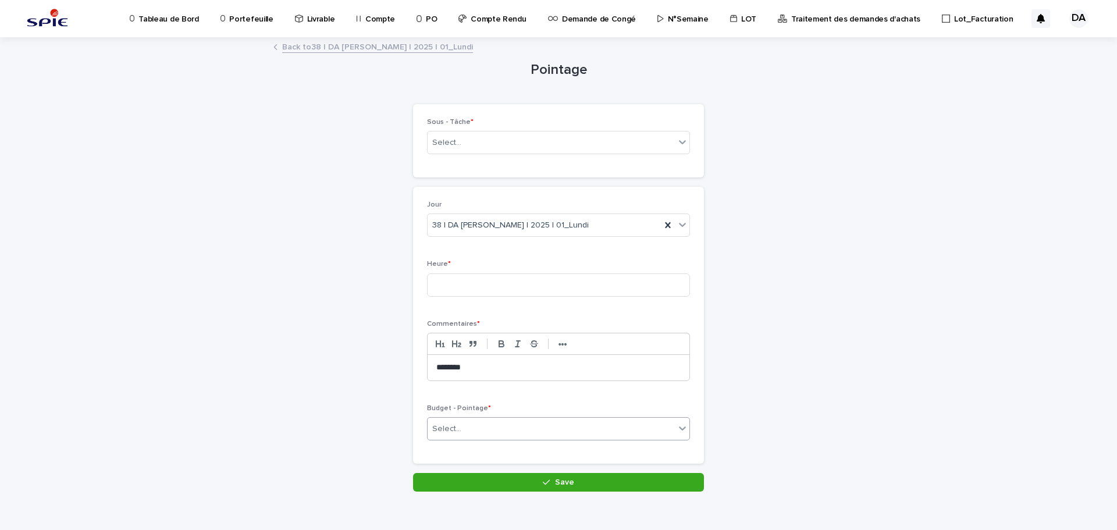
click at [574, 425] on div "Select..." at bounding box center [550, 428] width 247 height 19
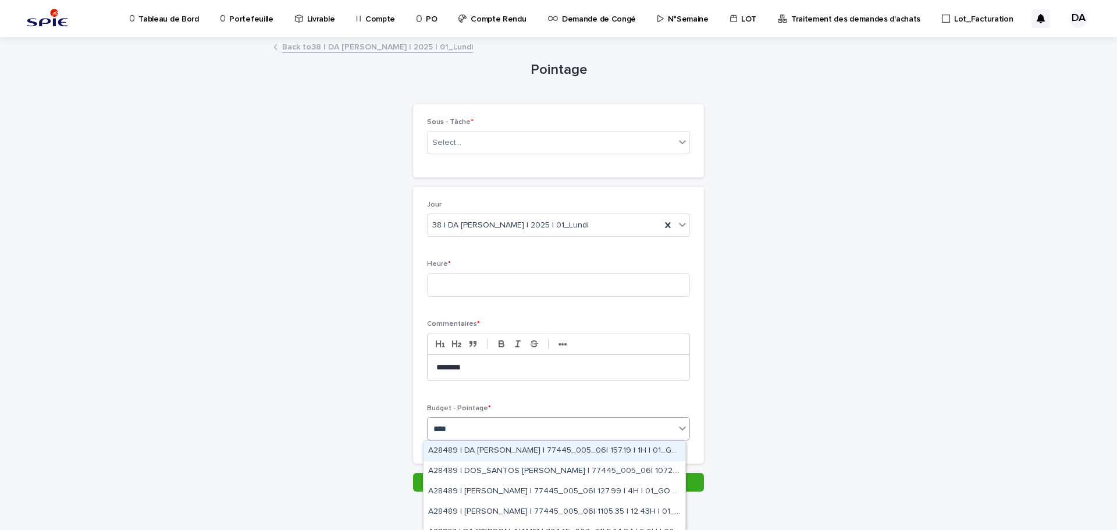
type input "*****"
drag, startPoint x: 590, startPoint y: 453, endPoint x: 589, endPoint y: 437, distance: 15.7
click at [590, 453] on div "A28489 | DA [PERSON_NAME] | 77445_005_06| 157.19 | 1H | 01_GO TRAVAUX" at bounding box center [554, 451] width 262 height 20
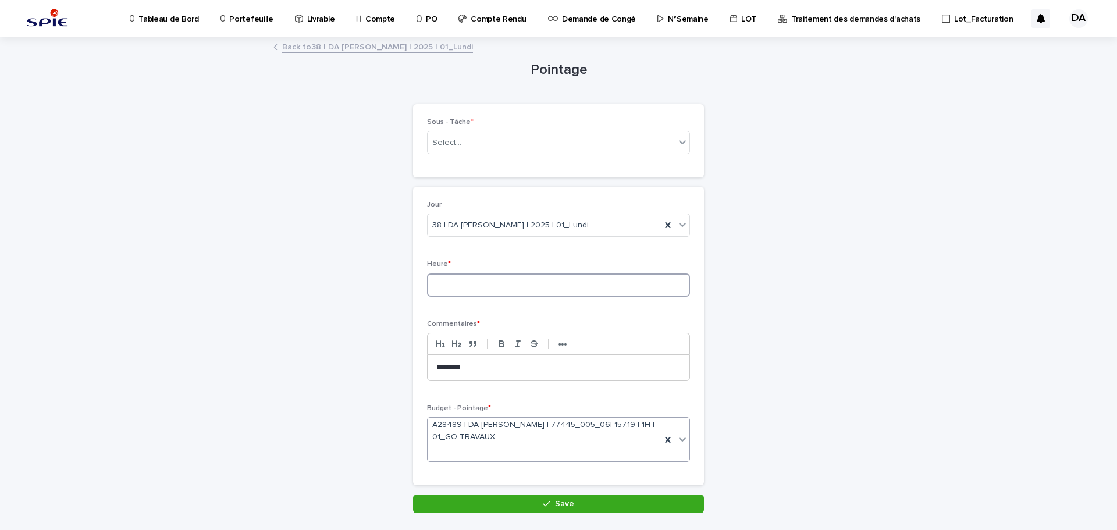
click at [488, 286] on input at bounding box center [558, 284] width 263 height 23
type input "*"
click at [480, 138] on div "Select..." at bounding box center [550, 142] width 247 height 19
type input "****"
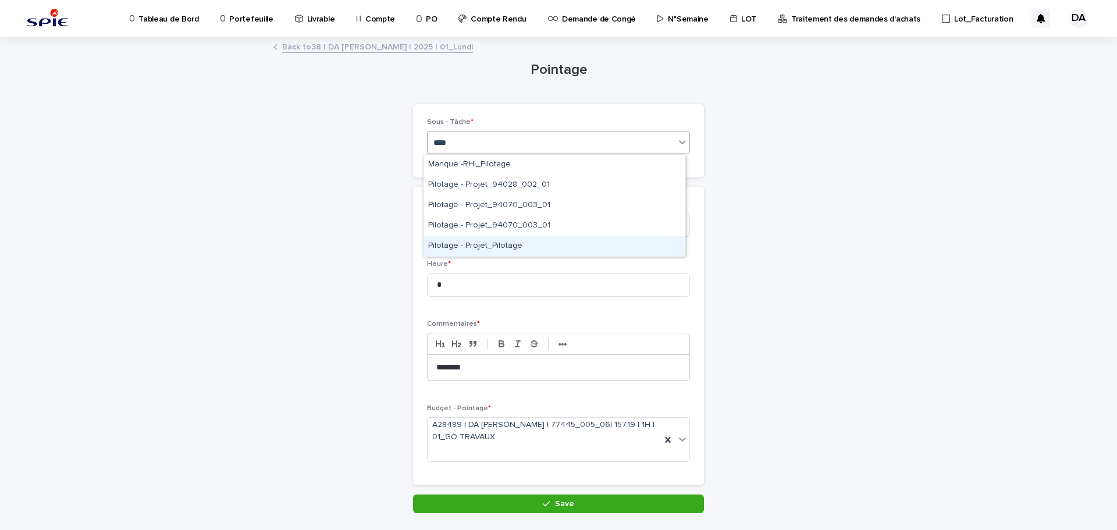
click at [469, 245] on div "Pilotage - Projet_Pilotage" at bounding box center [554, 246] width 262 height 20
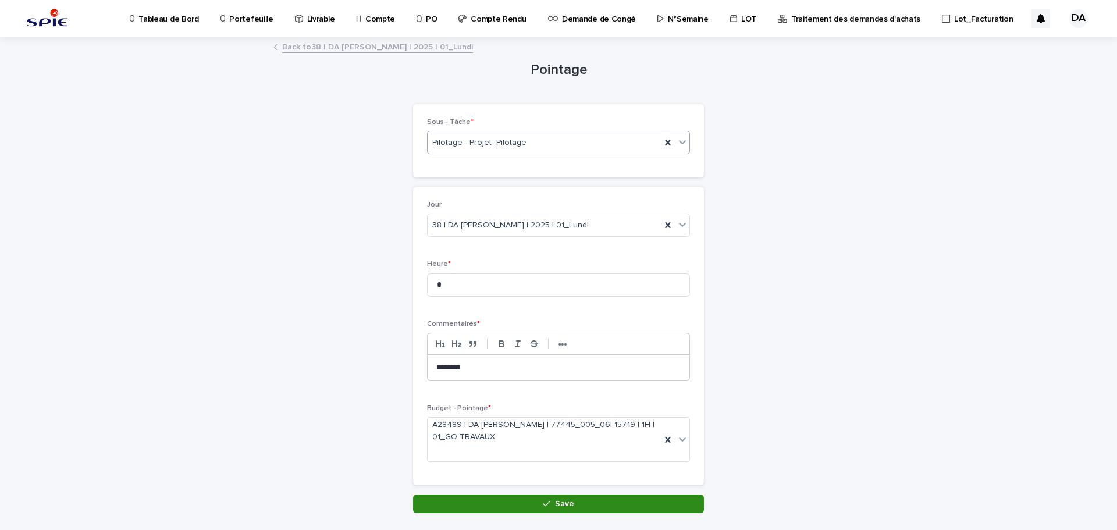
click at [571, 502] on button "Save" at bounding box center [558, 503] width 291 height 19
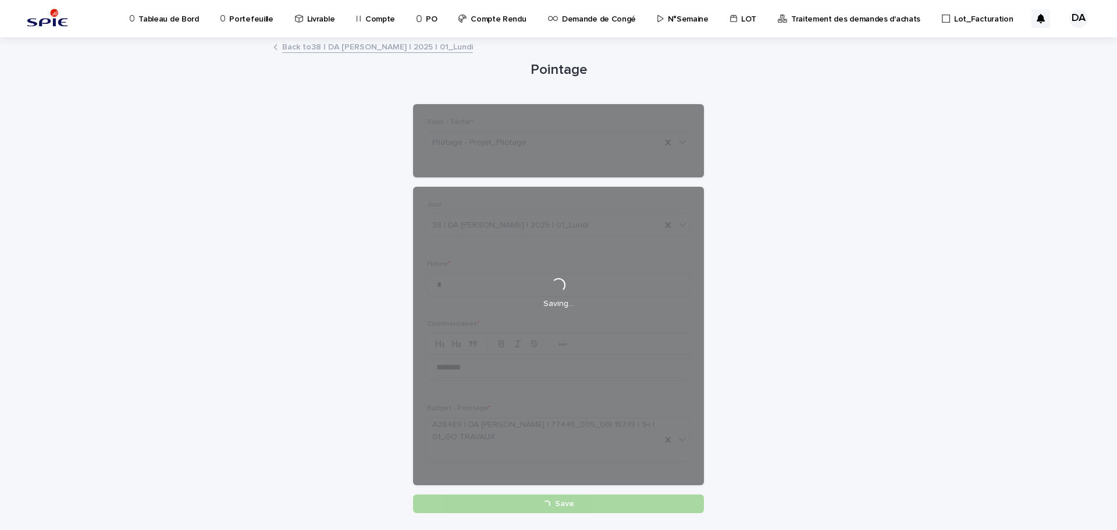
click at [853, 262] on div "Loading... Saving… Loading... Saving… Pointage Loading... Saving… Loading... Sa…" at bounding box center [558, 304] width 1117 height 533
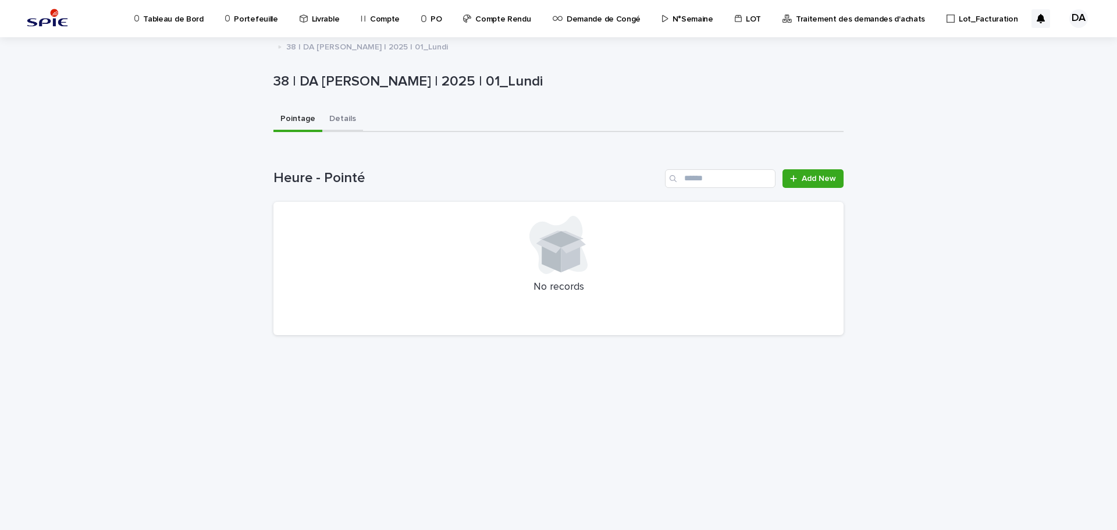
click at [352, 115] on button "Details" at bounding box center [342, 120] width 41 height 24
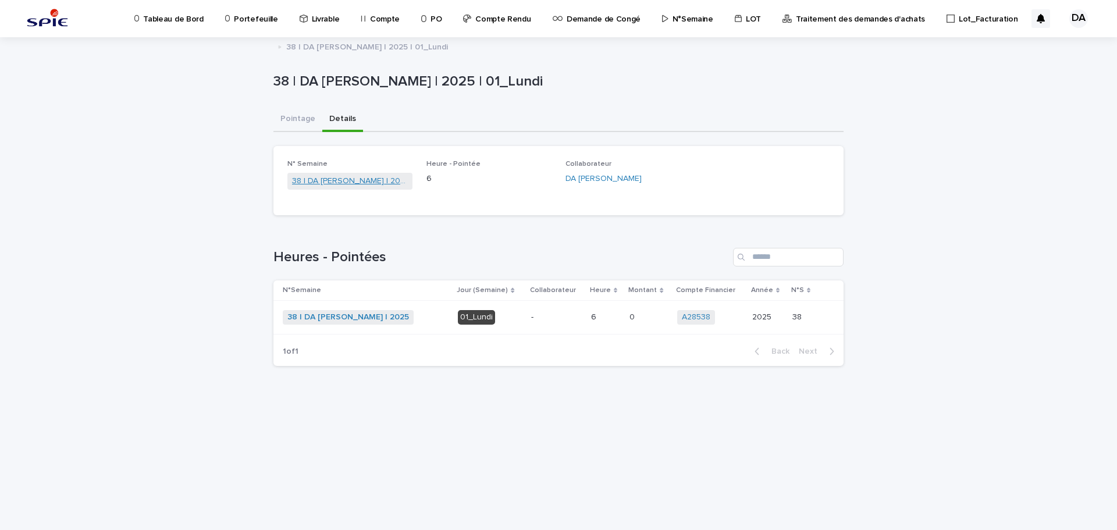
click at [329, 185] on link "38 | DA [PERSON_NAME] | 2025" at bounding box center [350, 181] width 116 height 12
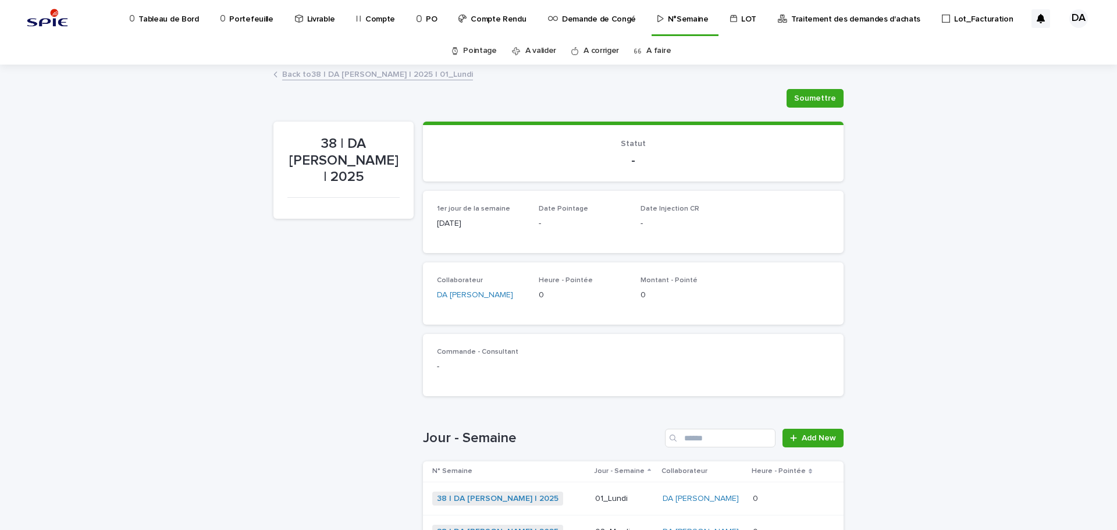
scroll to position [286, 0]
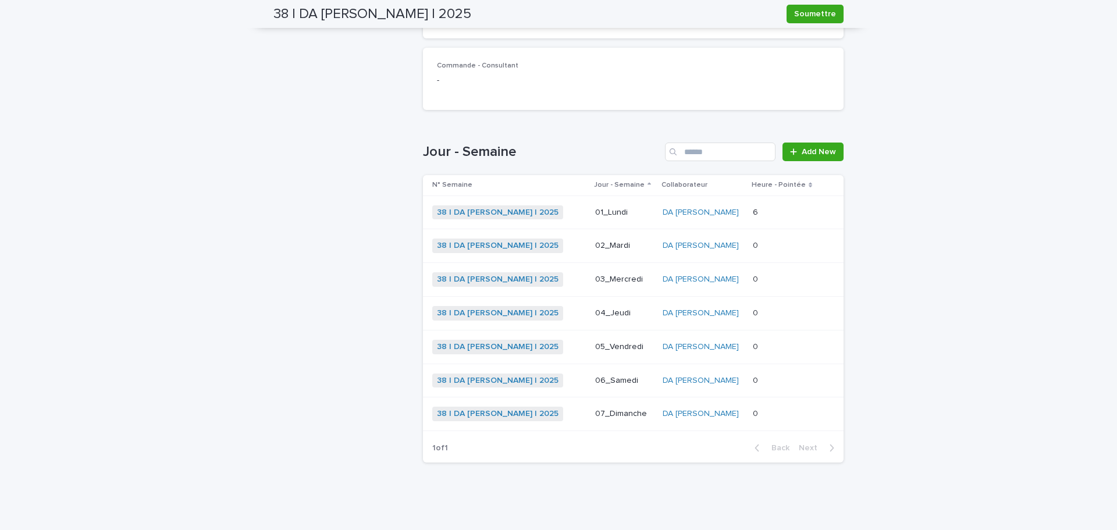
click at [802, 245] on p at bounding box center [783, 246] width 62 height 10
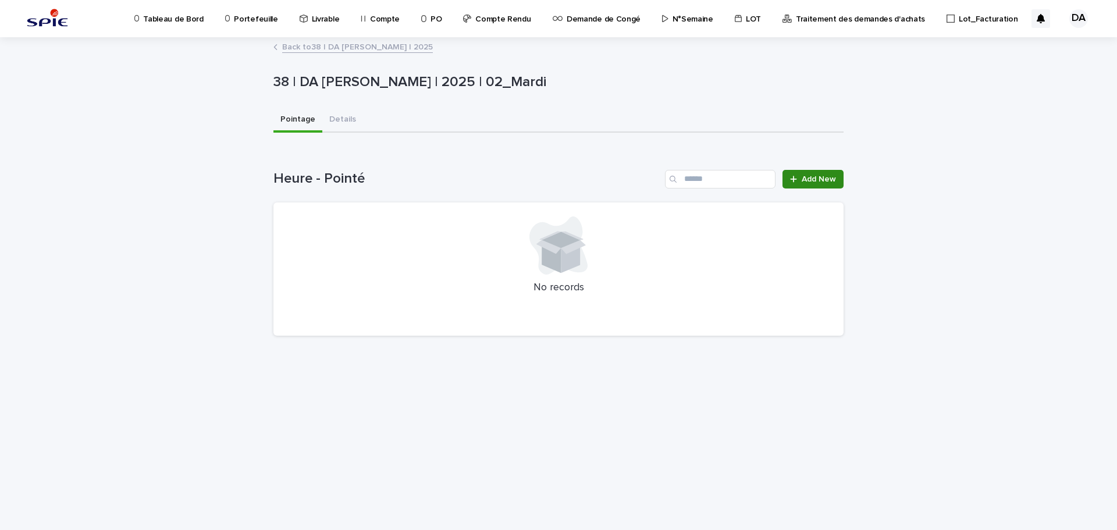
click at [821, 183] on link "Add New" at bounding box center [812, 179] width 61 height 19
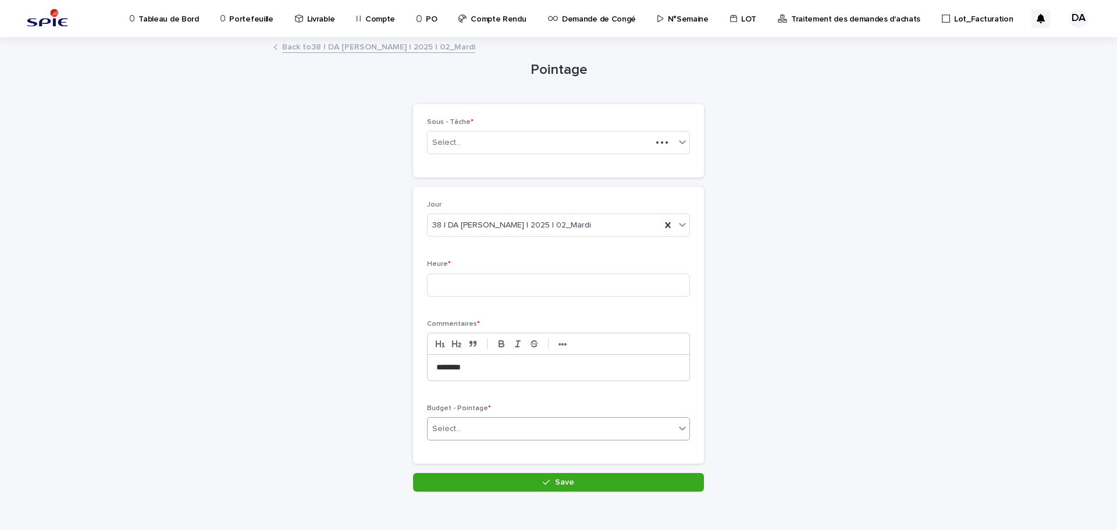
drag, startPoint x: 470, startPoint y: 434, endPoint x: 458, endPoint y: 425, distance: 15.5
click at [467, 431] on div "Select..." at bounding box center [550, 428] width 247 height 19
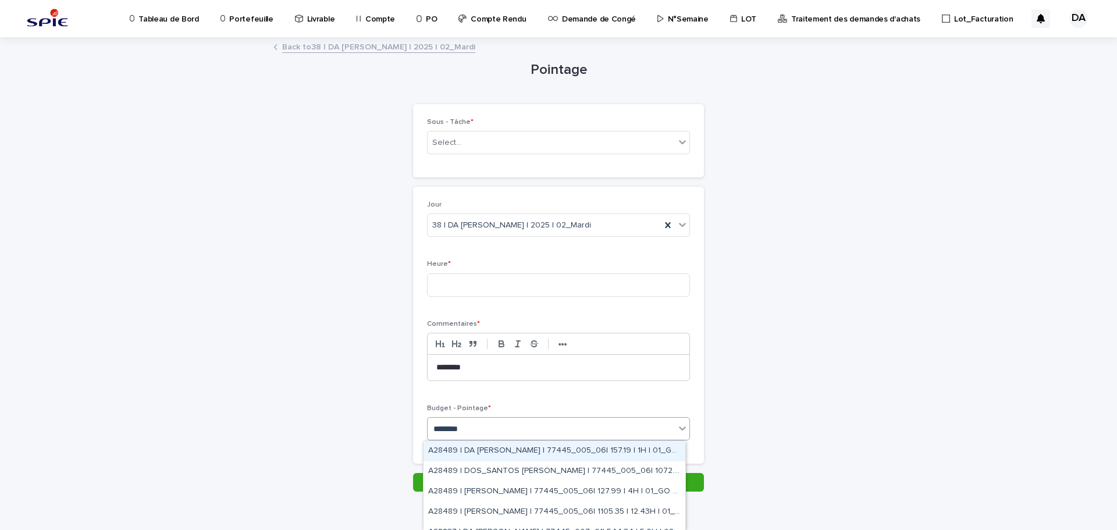
type input "*********"
click at [506, 459] on div "A28837 | DA [PERSON_NAME] | 77445_007_01| 544.34 | 5.6H | 02_TRAVAUX" at bounding box center [554, 451] width 262 height 20
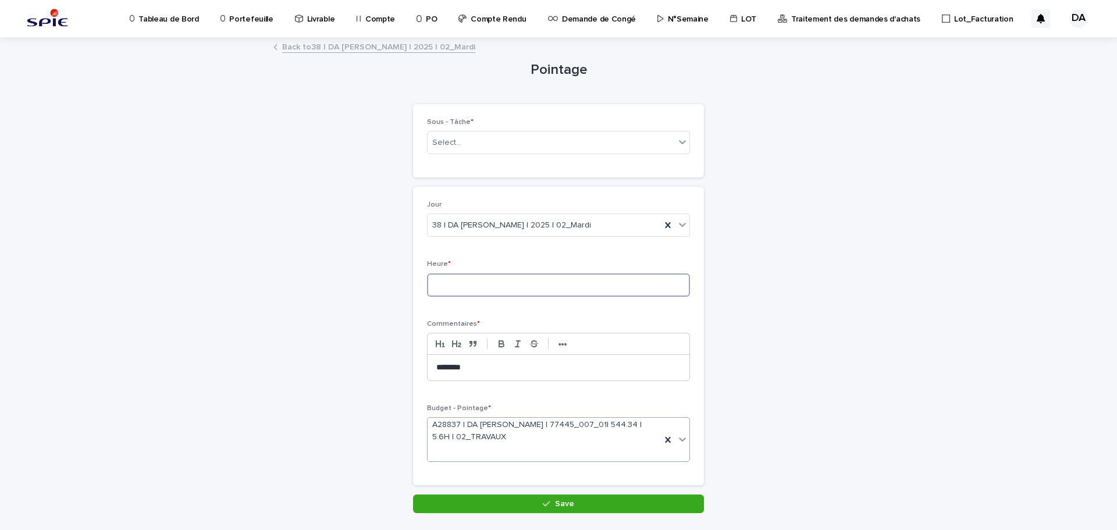
click at [470, 291] on input at bounding box center [558, 284] width 263 height 23
type input "*"
click at [491, 129] on div "Sous - Tâche * Select..." at bounding box center [558, 140] width 263 height 45
click at [445, 142] on div "Select..." at bounding box center [446, 143] width 29 height 12
type input "****"
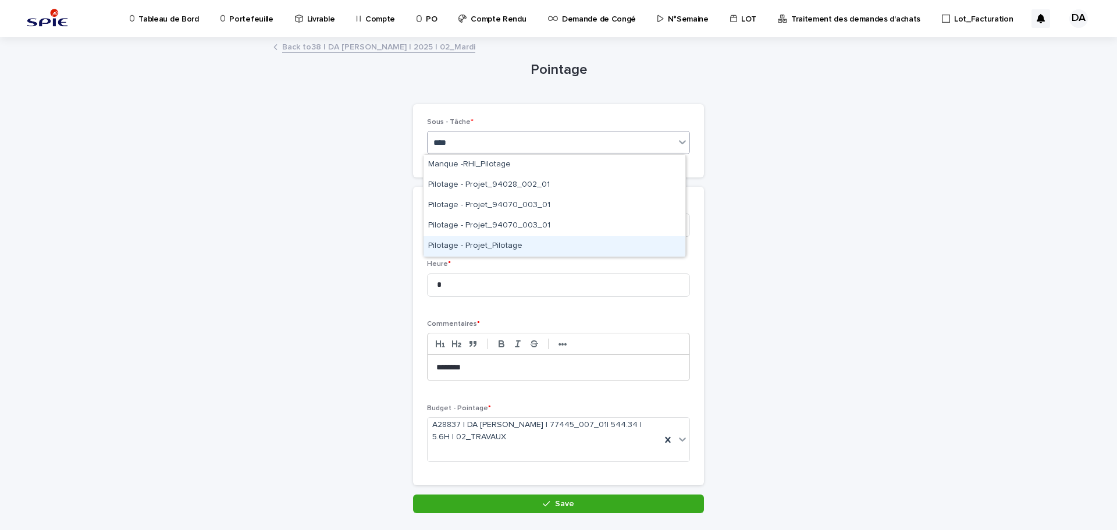
click at [472, 245] on div "Pilotage - Projet_Pilotage" at bounding box center [554, 246] width 262 height 20
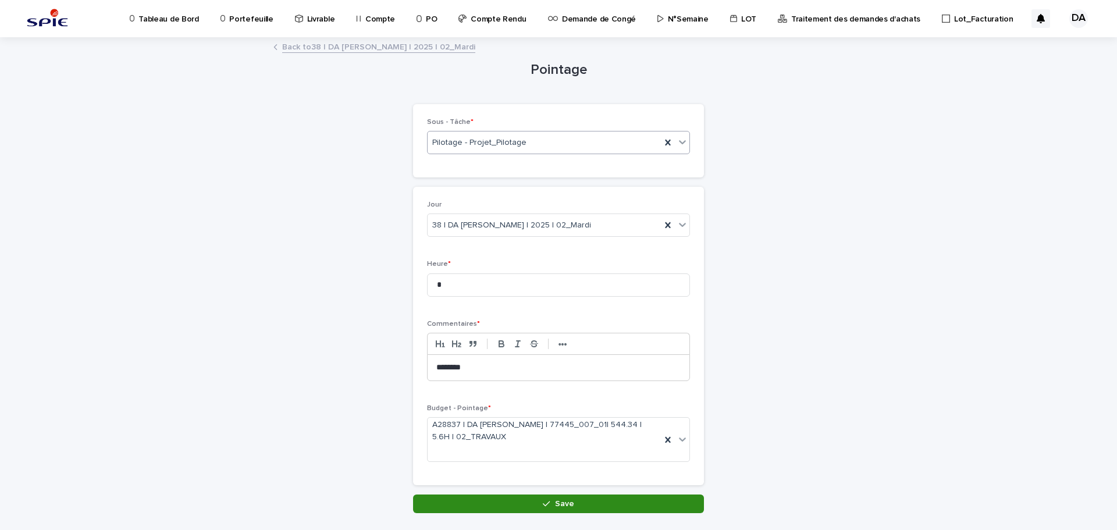
click at [498, 504] on button "Save" at bounding box center [558, 503] width 291 height 19
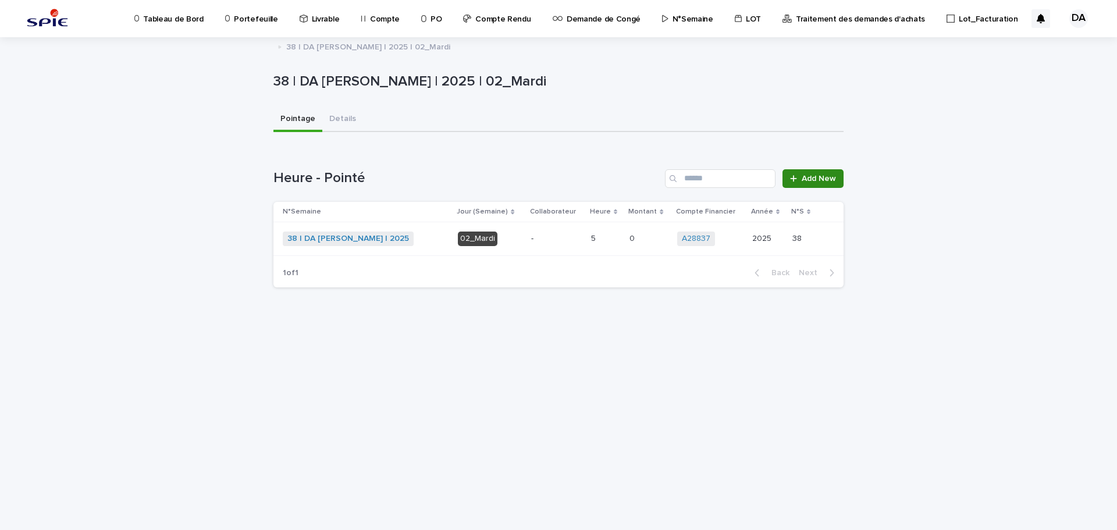
click at [824, 183] on link "Add New" at bounding box center [812, 178] width 61 height 19
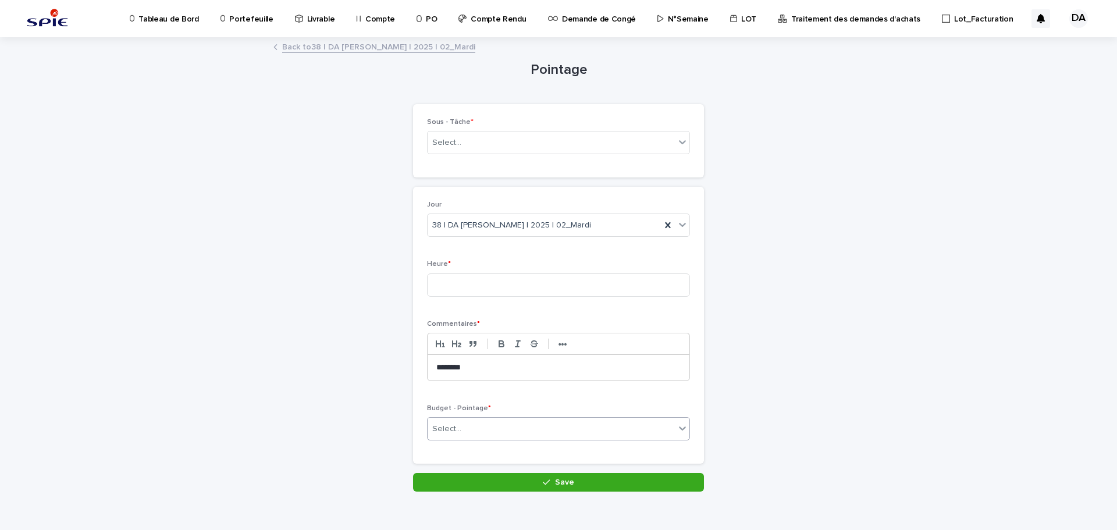
click at [451, 429] on div "Select..." at bounding box center [446, 429] width 29 height 12
type input "*********"
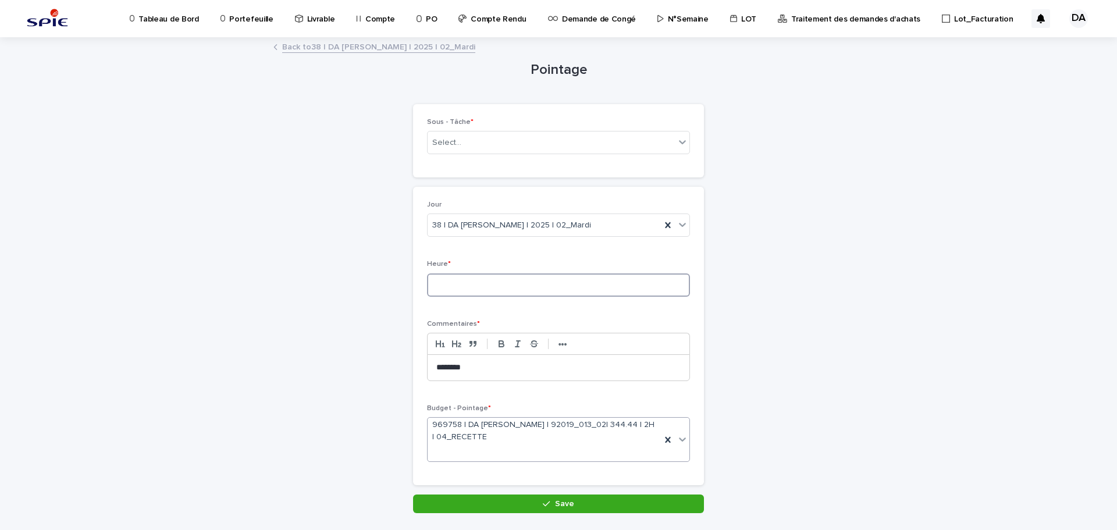
click at [488, 284] on input at bounding box center [558, 284] width 263 height 23
type input "*"
click at [443, 146] on div "Select..." at bounding box center [446, 143] width 29 height 12
type input "****"
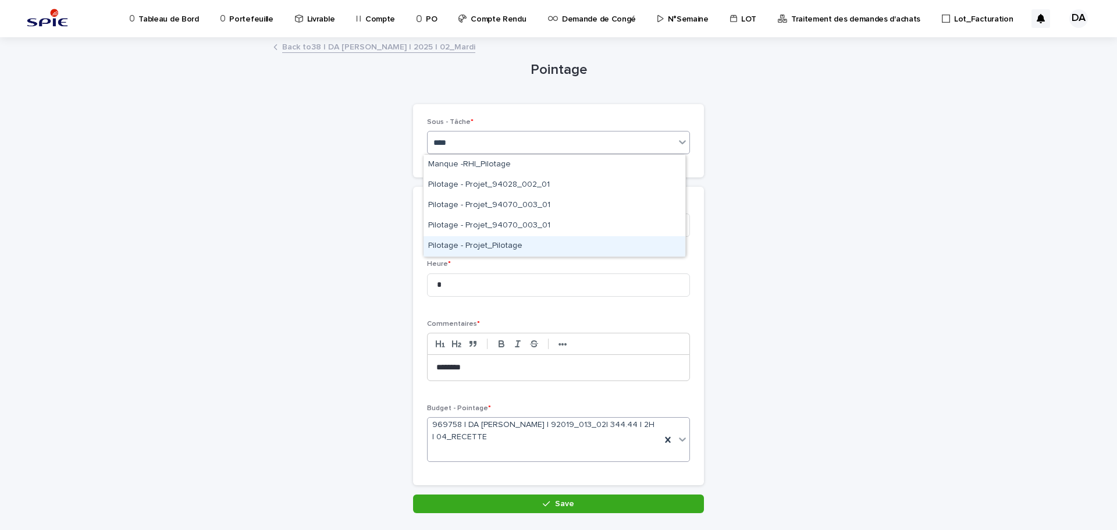
click at [520, 243] on div "Pilotage - Projet_Pilotage" at bounding box center [554, 246] width 262 height 20
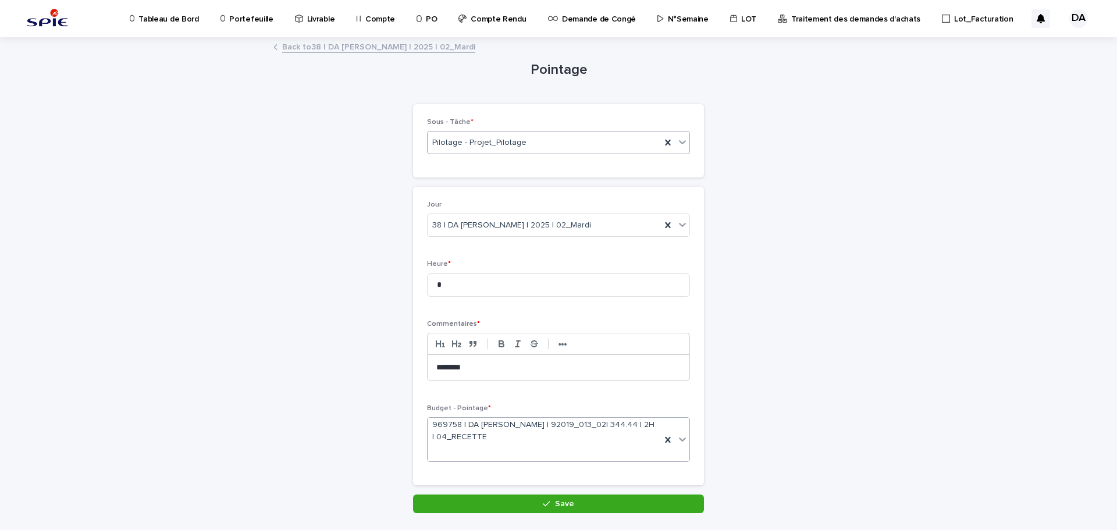
click at [839, 282] on div "Loading... Saving… Loading... Saving… Pointage Loading... Saving… Loading... Sa…" at bounding box center [558, 290] width 582 height 504
drag, startPoint x: 557, startPoint y: 508, endPoint x: 903, endPoint y: 345, distance: 383.2
click at [557, 508] on button "Save" at bounding box center [558, 503] width 291 height 19
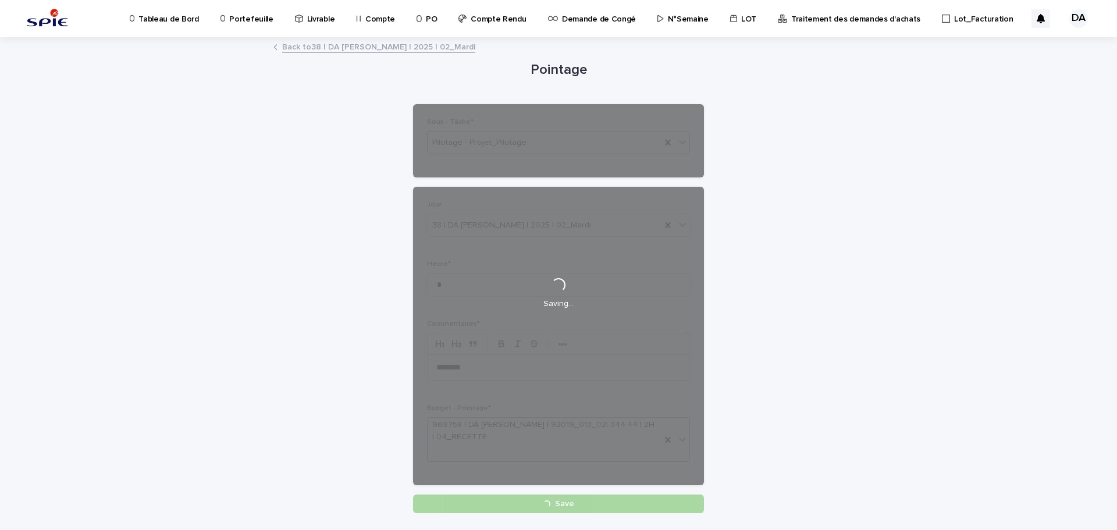
click at [903, 345] on div "Loading... Saving… Loading... Saving… Pointage Loading... Saving… Loading... Sa…" at bounding box center [558, 304] width 1117 height 533
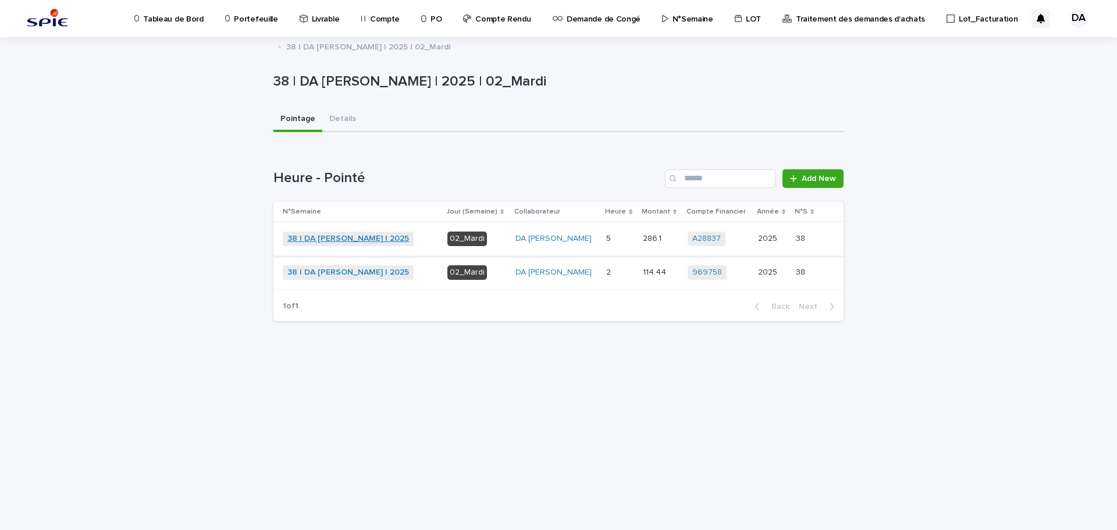
click at [354, 239] on link "38 | DA [PERSON_NAME] | 2025" at bounding box center [348, 239] width 122 height 10
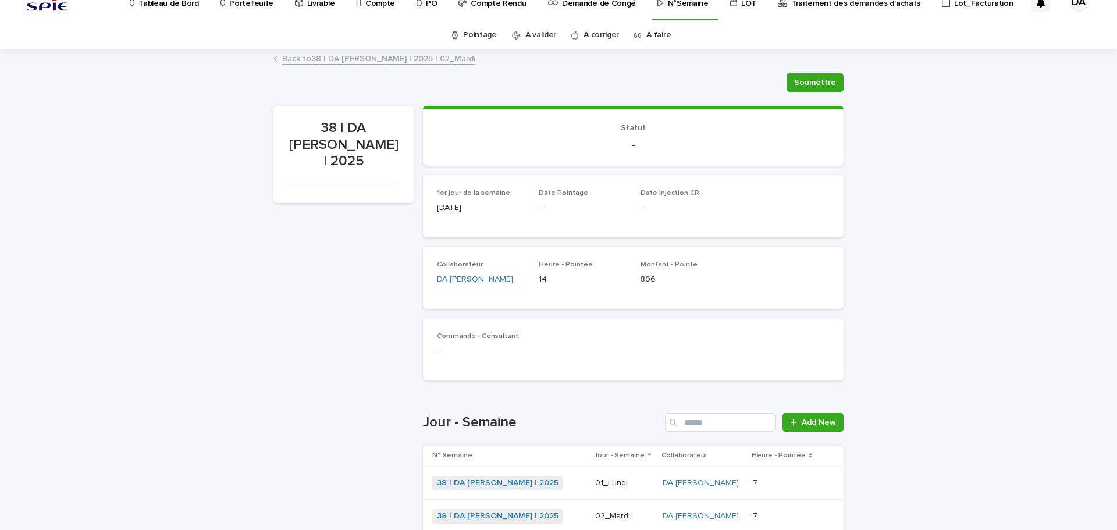
scroll to position [286, 0]
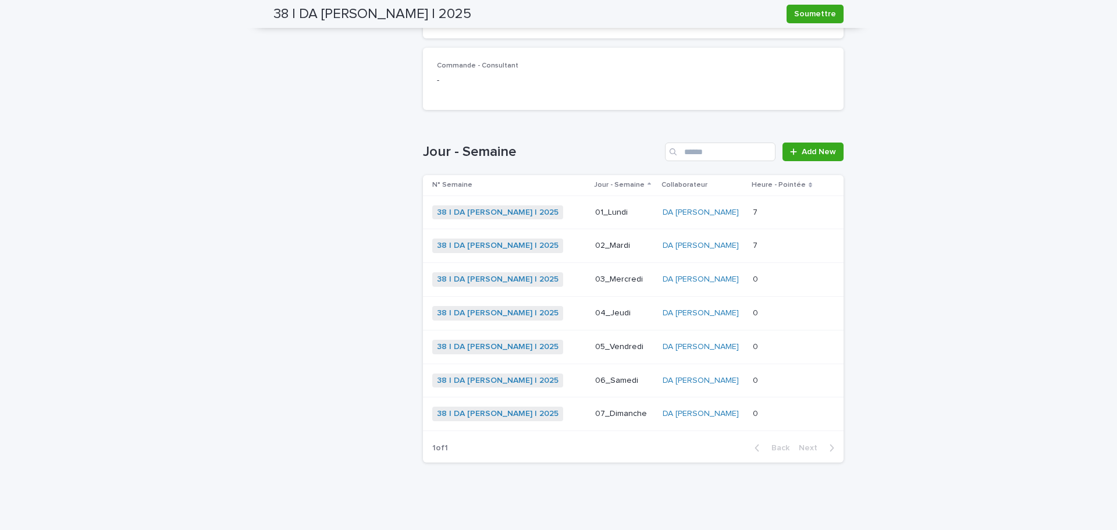
click at [782, 283] on p at bounding box center [783, 279] width 62 height 10
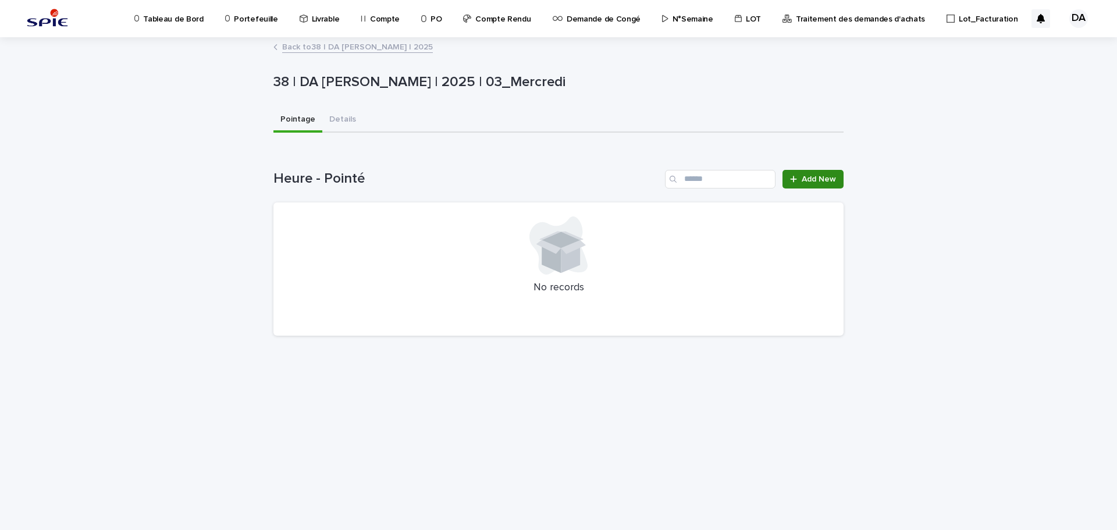
click at [817, 174] on link "Add New" at bounding box center [812, 179] width 61 height 19
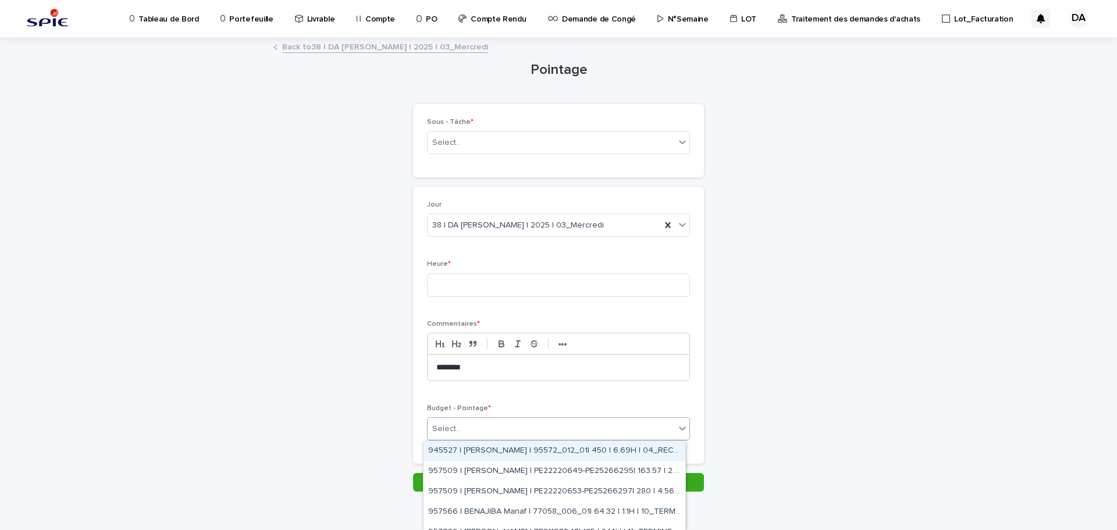
click at [554, 428] on div "Select..." at bounding box center [550, 428] width 247 height 19
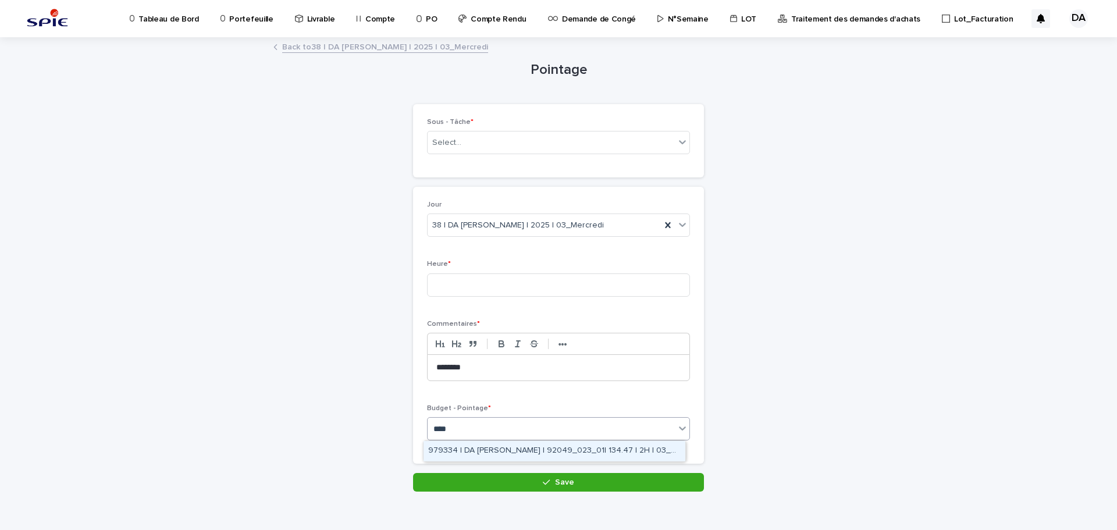
type input "****"
click at [441, 51] on link "Back to 38 | DA [PERSON_NAME] | 2025 | 03_Mercredi" at bounding box center [385, 46] width 206 height 13
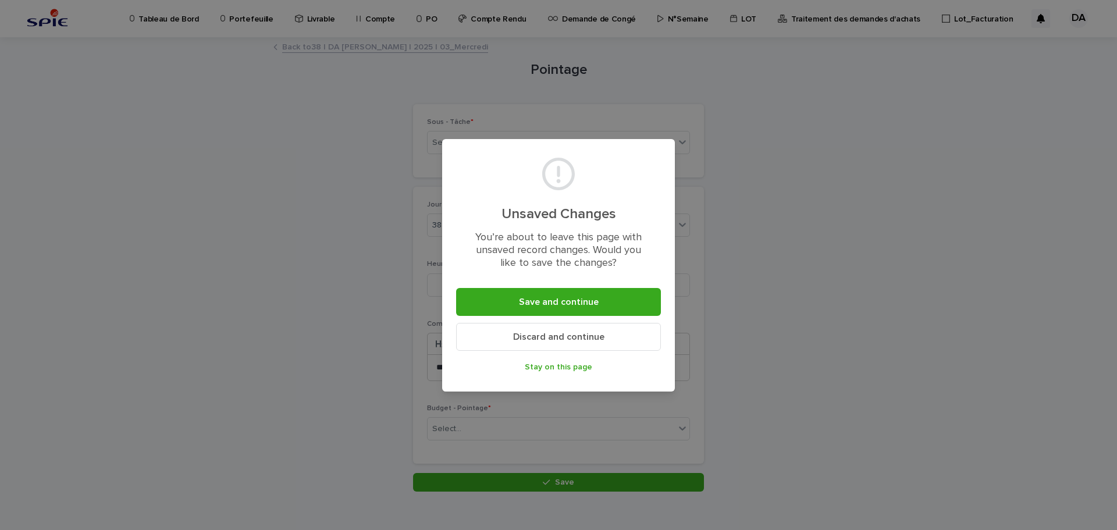
click at [527, 338] on span "Discard and continue" at bounding box center [558, 336] width 91 height 9
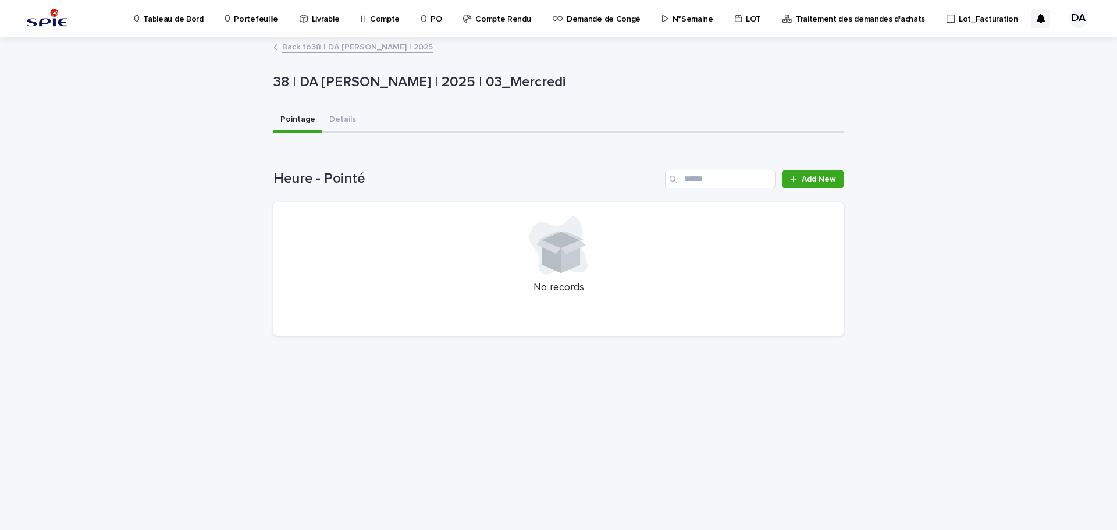
click at [304, 45] on link "Back to 38 | DA [PERSON_NAME] | 2025" at bounding box center [357, 46] width 151 height 13
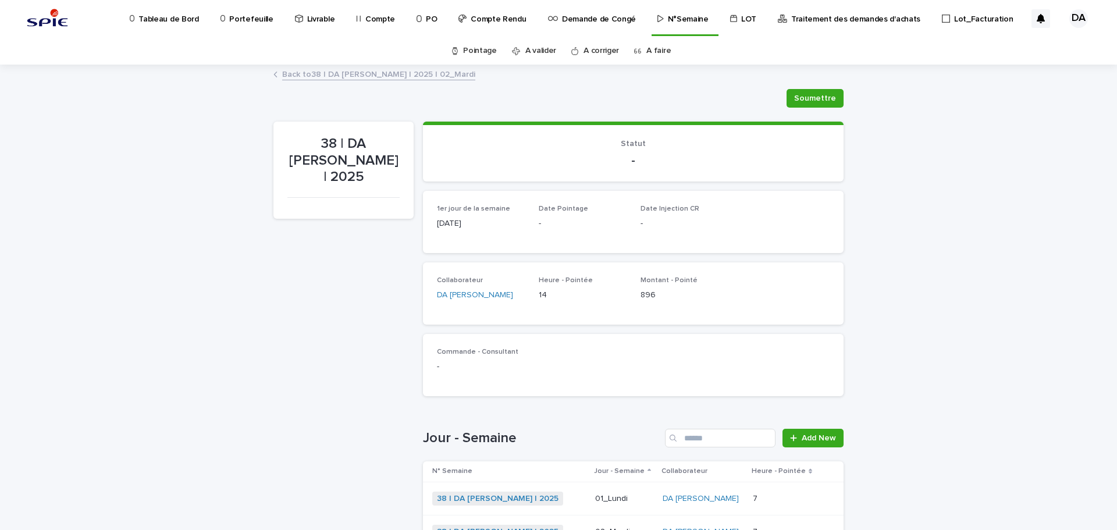
scroll to position [286, 0]
